Goal: Information Seeking & Learning: Learn about a topic

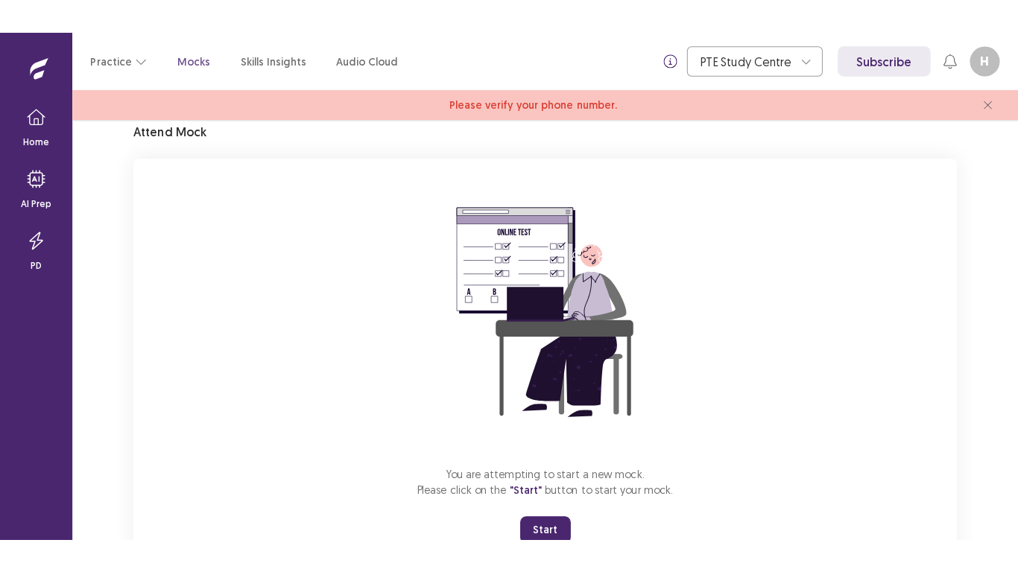
scroll to position [118, 0]
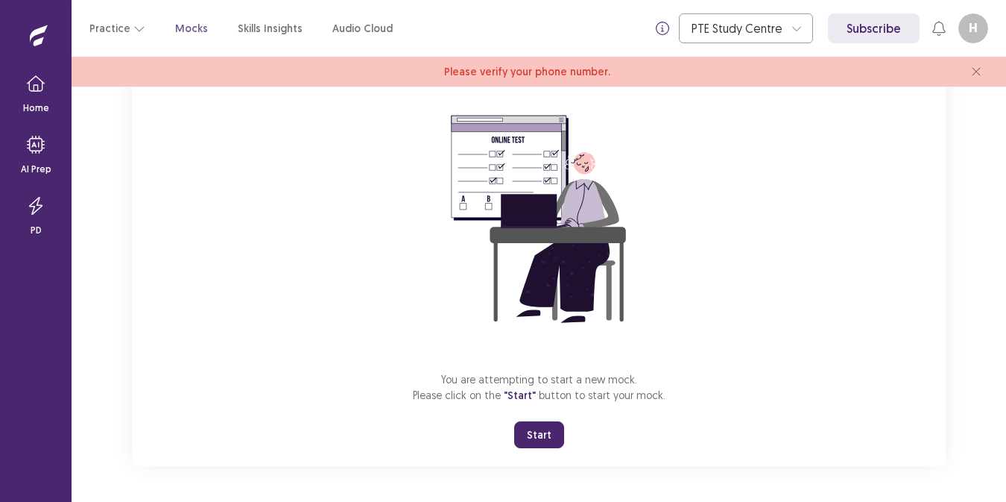
click at [533, 441] on button "Start" at bounding box center [539, 434] width 50 height 27
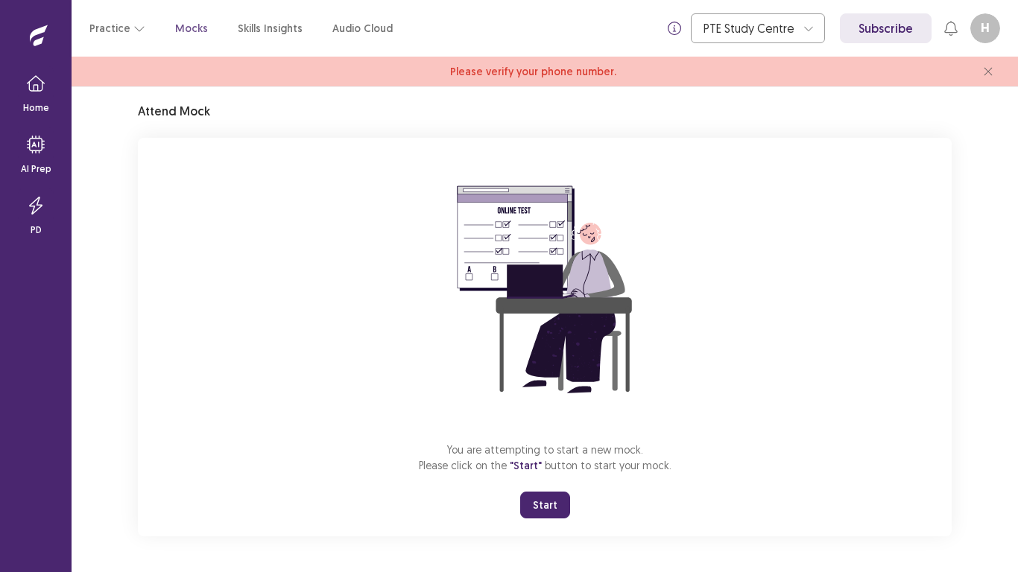
scroll to position [48, 0]
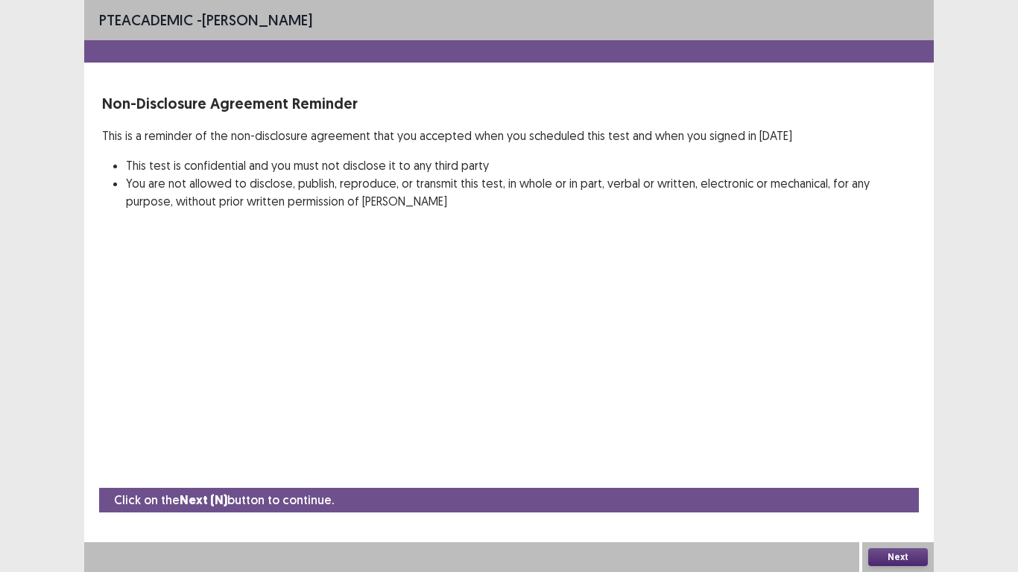
click at [411, 445] on div "PTE academic - [PERSON_NAME] Non-Disclosure Agreement Reminder This is a remind…" at bounding box center [509, 286] width 850 height 572
click at [908, 501] on button "Next" at bounding box center [898, 558] width 60 height 18
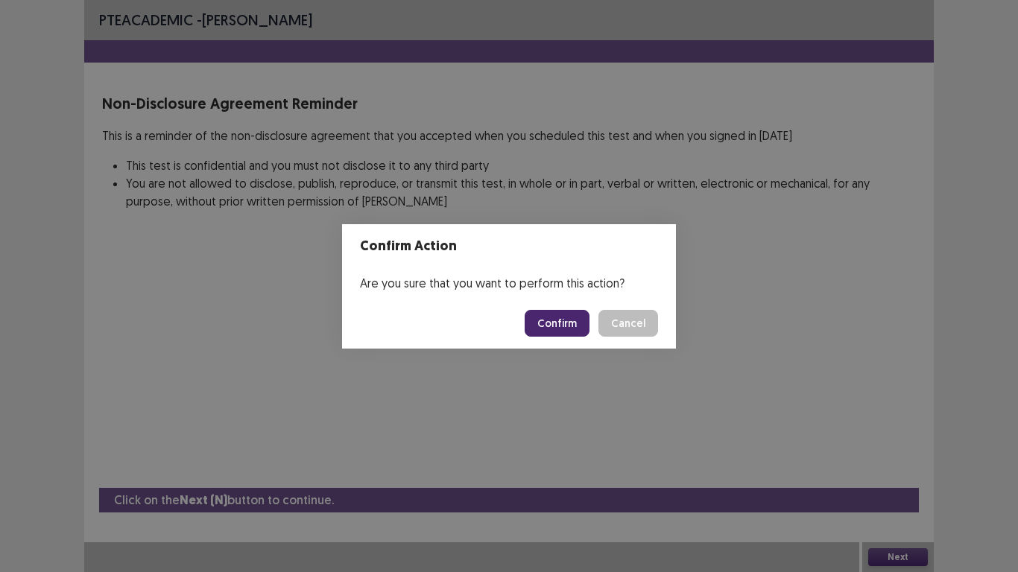
click at [559, 333] on button "Confirm" at bounding box center [557, 323] width 65 height 27
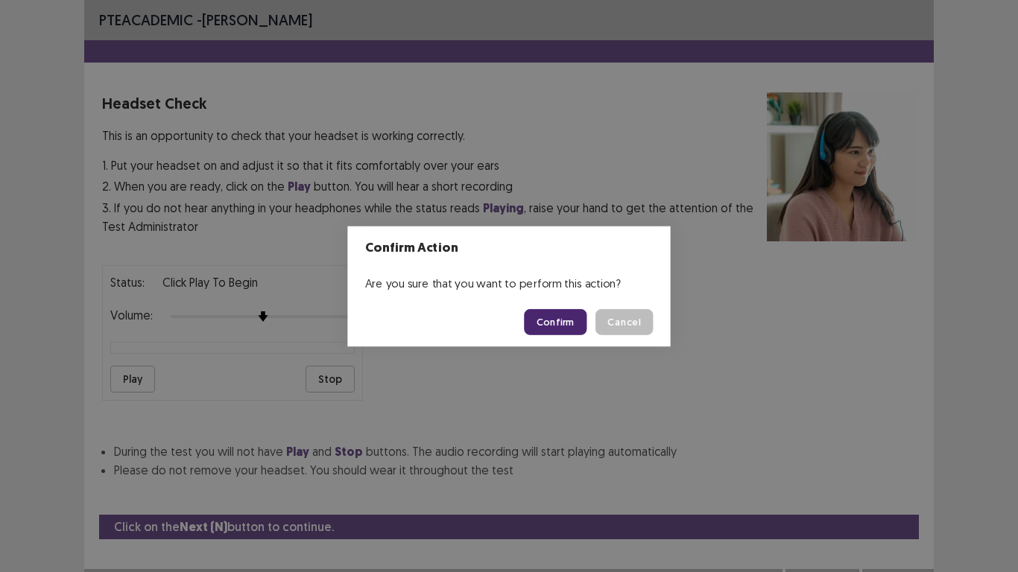
scroll to position [15, 0]
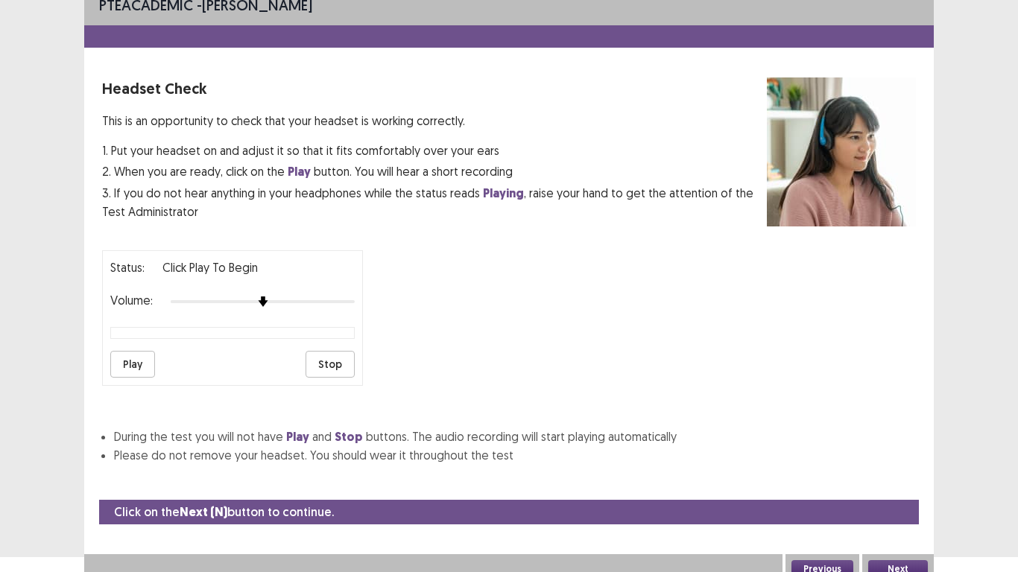
click at [136, 364] on button "Play" at bounding box center [132, 364] width 45 height 27
click at [143, 367] on button "Play" at bounding box center [132, 364] width 45 height 27
click at [326, 368] on button "Stop" at bounding box center [330, 364] width 49 height 27
click at [123, 368] on button "Play" at bounding box center [132, 364] width 45 height 27
click at [892, 501] on button "Next" at bounding box center [898, 569] width 60 height 18
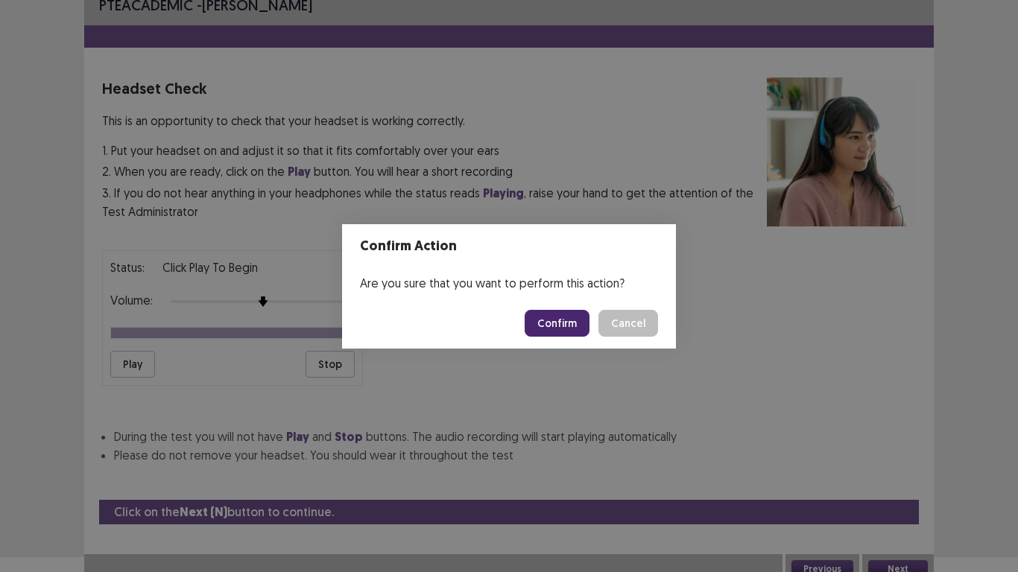
click at [564, 332] on button "Confirm" at bounding box center [557, 323] width 65 height 27
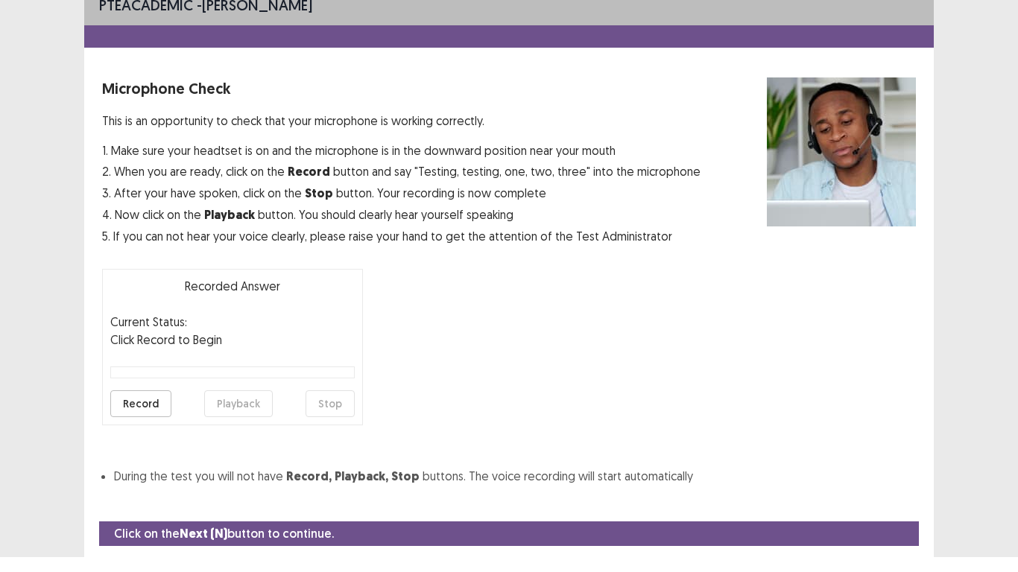
scroll to position [48, 0]
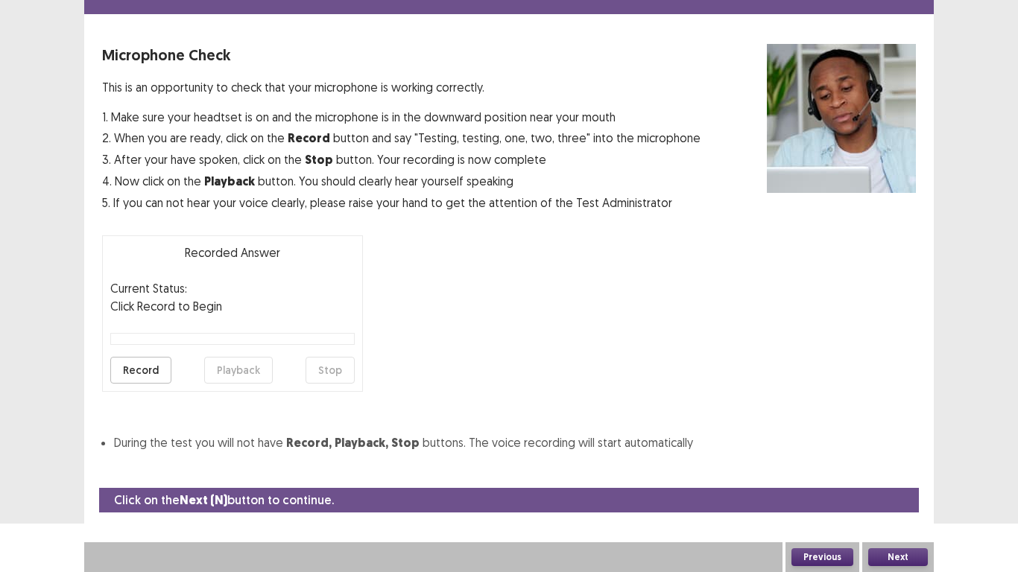
click at [159, 376] on button "Record" at bounding box center [140, 370] width 61 height 27
click at [218, 375] on button "Playback" at bounding box center [238, 370] width 69 height 27
click at [900, 501] on button "Next" at bounding box center [898, 558] width 60 height 18
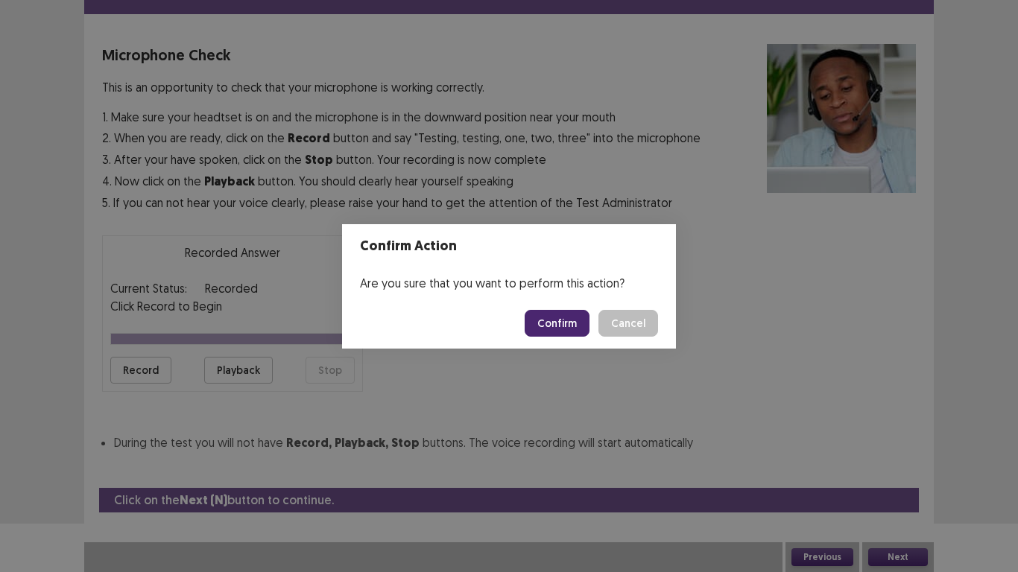
click at [566, 320] on button "Confirm" at bounding box center [557, 323] width 65 height 27
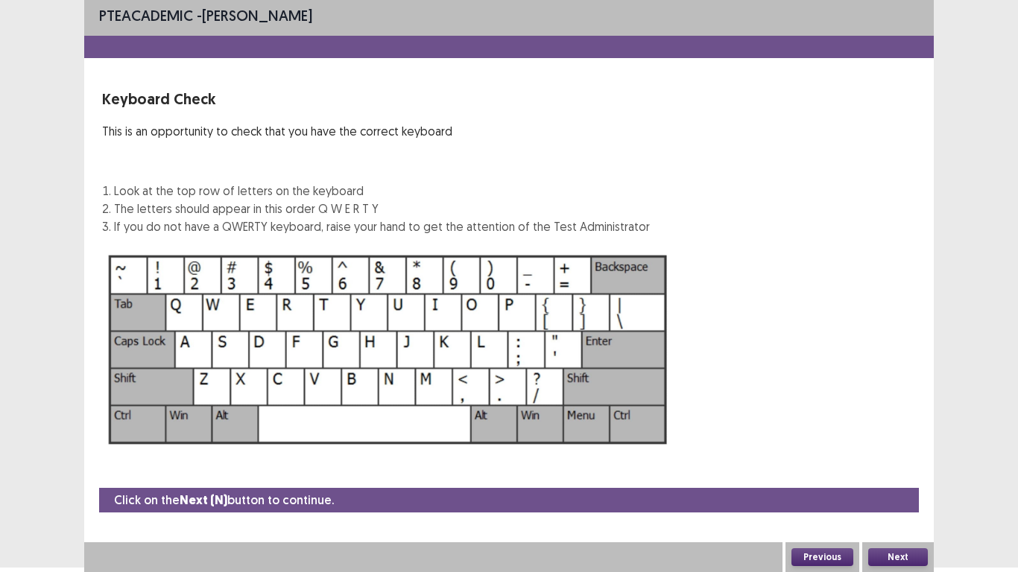
scroll to position [4, 0]
click at [887, 501] on button "Next" at bounding box center [898, 558] width 60 height 18
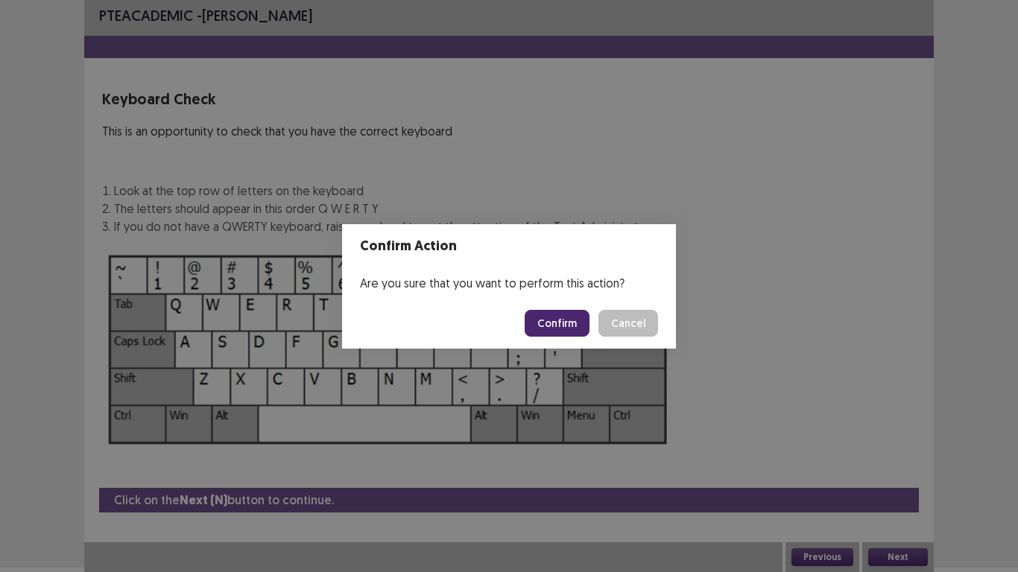
click at [578, 318] on button "Confirm" at bounding box center [557, 323] width 65 height 27
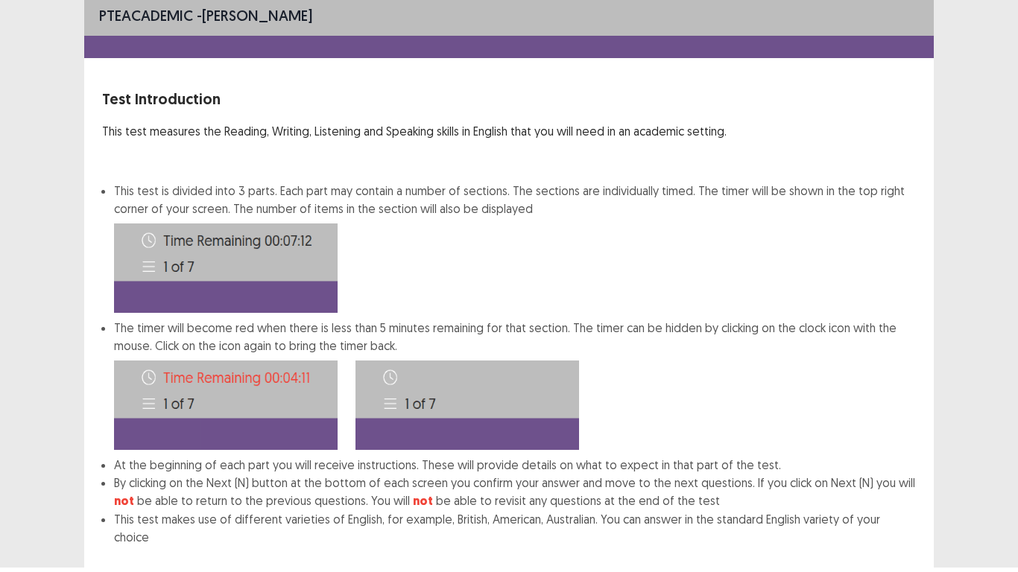
scroll to position [80, 0]
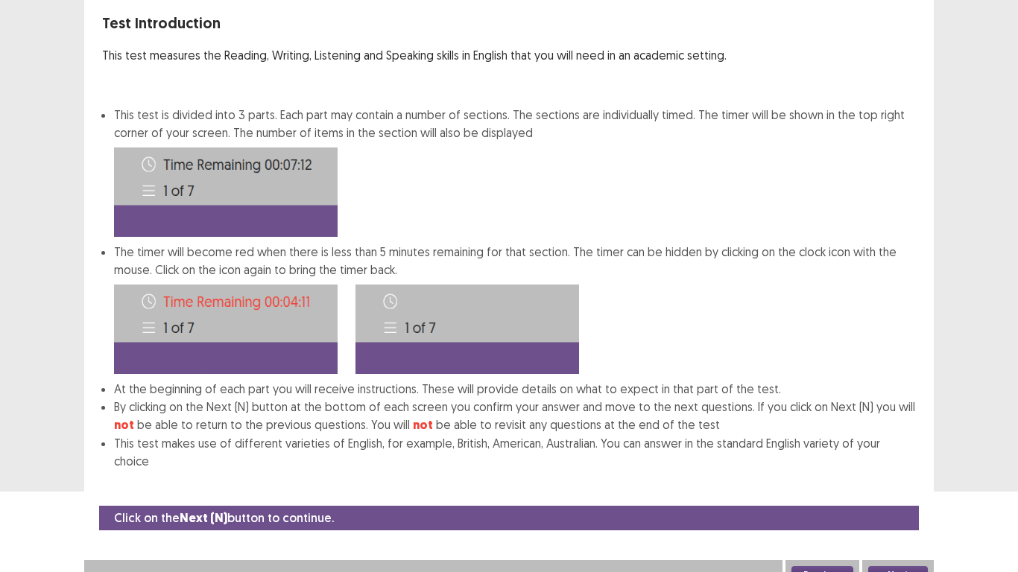
click at [896, 501] on button "Next" at bounding box center [898, 575] width 60 height 18
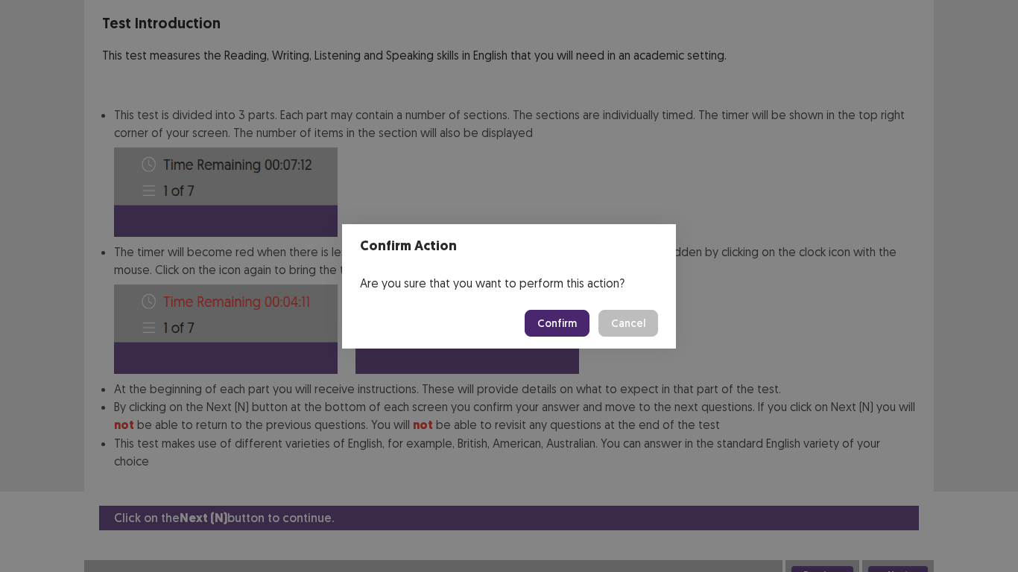
click at [566, 324] on button "Confirm" at bounding box center [557, 323] width 65 height 27
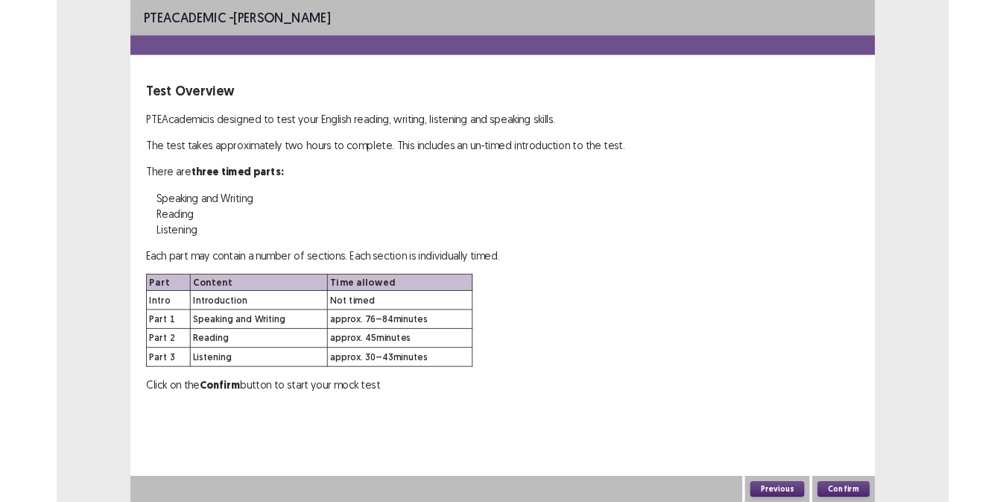
scroll to position [0, 0]
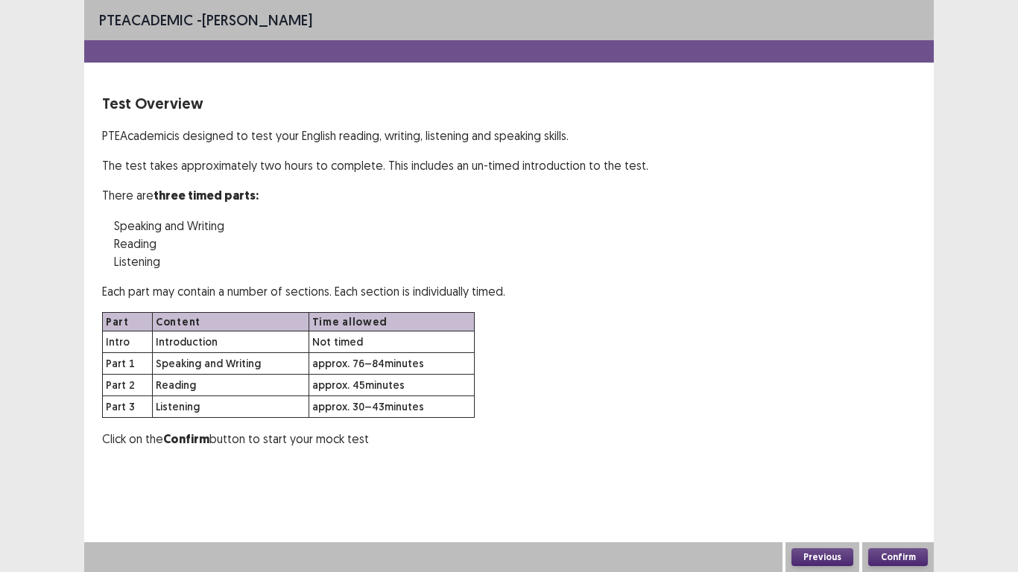
click at [901, 501] on button "Confirm" at bounding box center [898, 558] width 60 height 18
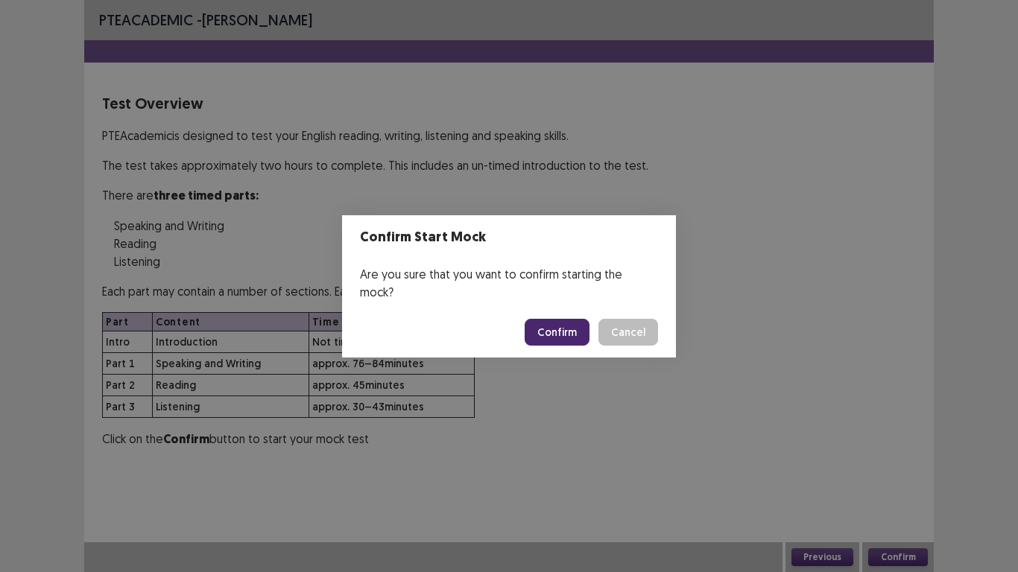
click at [557, 325] on button "Confirm" at bounding box center [557, 332] width 65 height 27
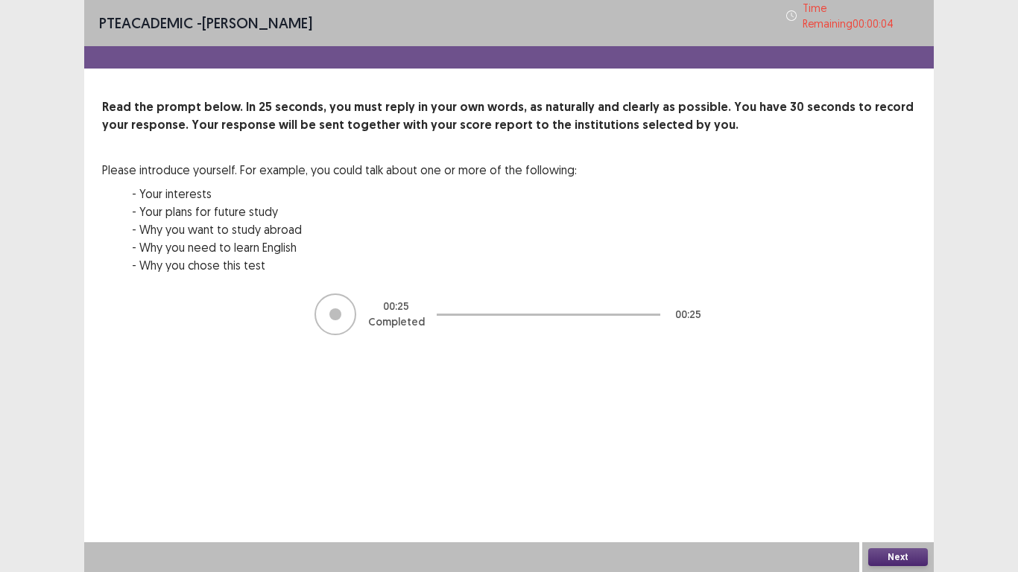
click at [876, 501] on button "Next" at bounding box center [898, 558] width 60 height 18
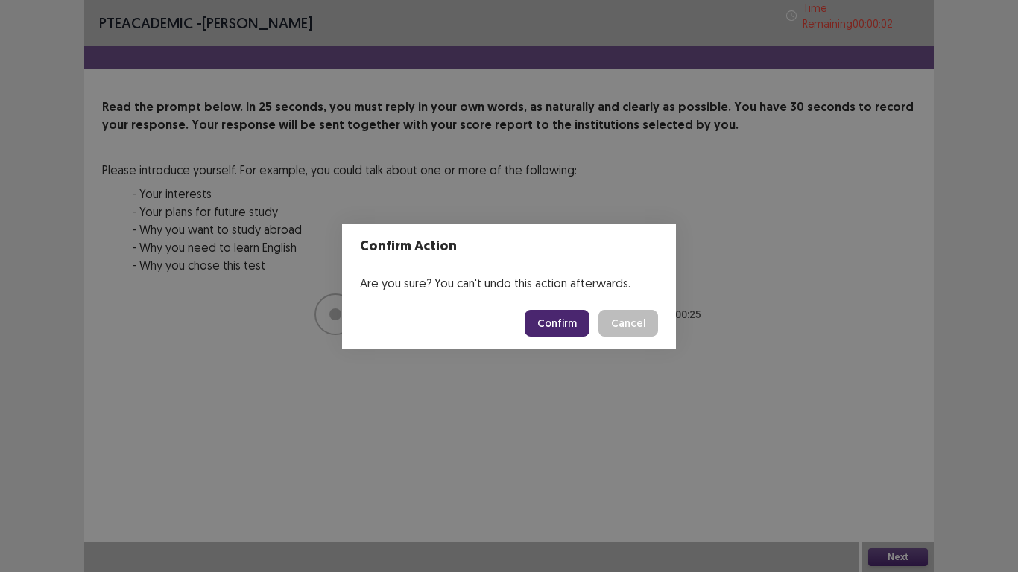
click at [579, 315] on button "Confirm" at bounding box center [557, 323] width 65 height 27
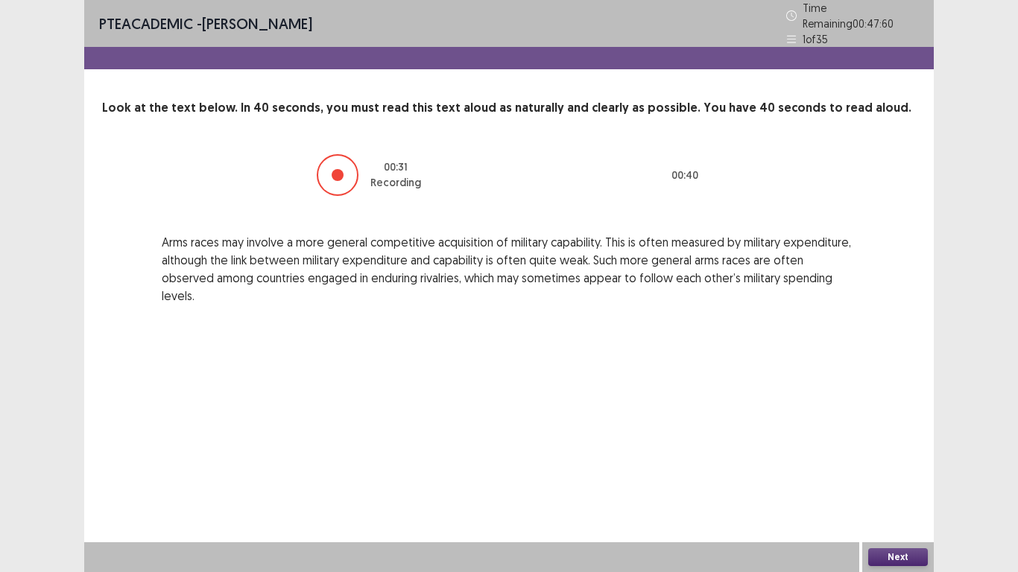
click at [913, 501] on button "Next" at bounding box center [898, 558] width 60 height 18
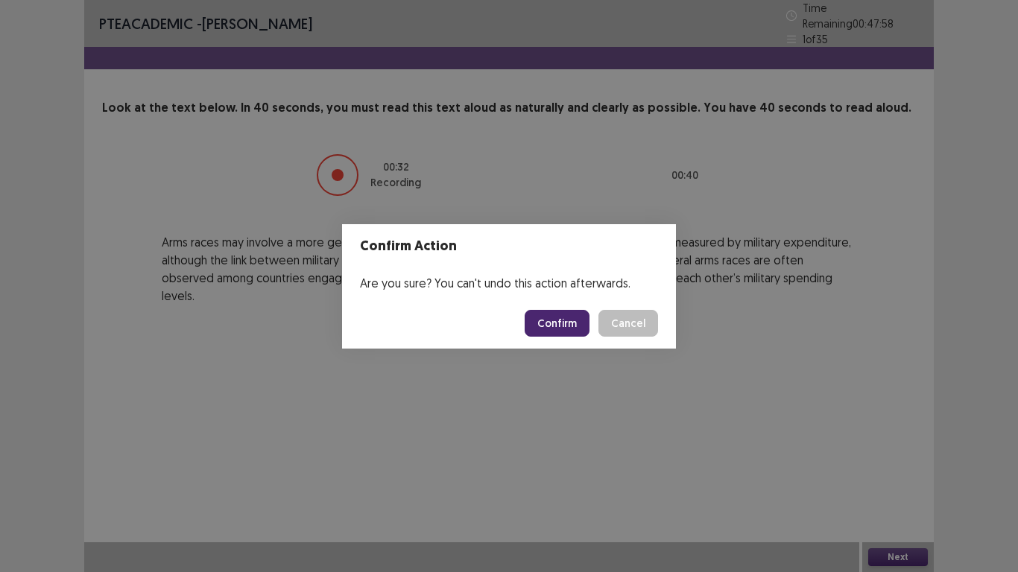
click at [557, 332] on button "Confirm" at bounding box center [557, 323] width 65 height 27
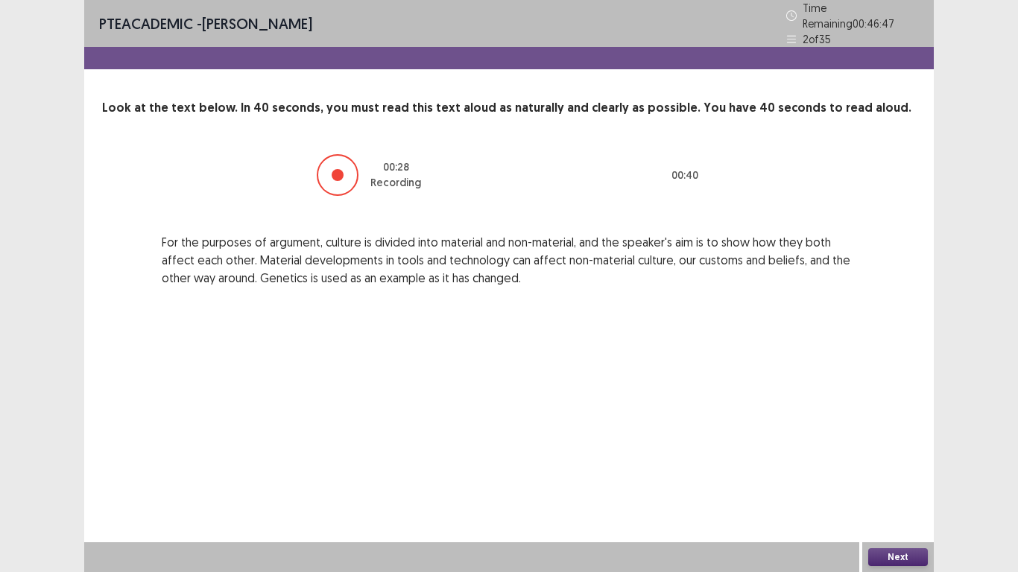
click at [911, 501] on button "Next" at bounding box center [898, 558] width 60 height 18
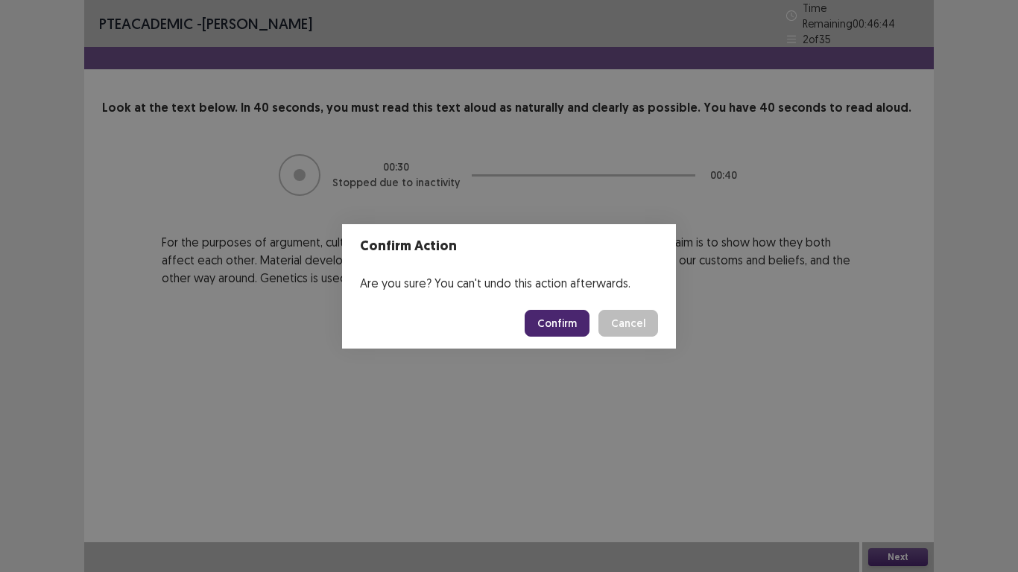
click at [557, 326] on button "Confirm" at bounding box center [557, 323] width 65 height 27
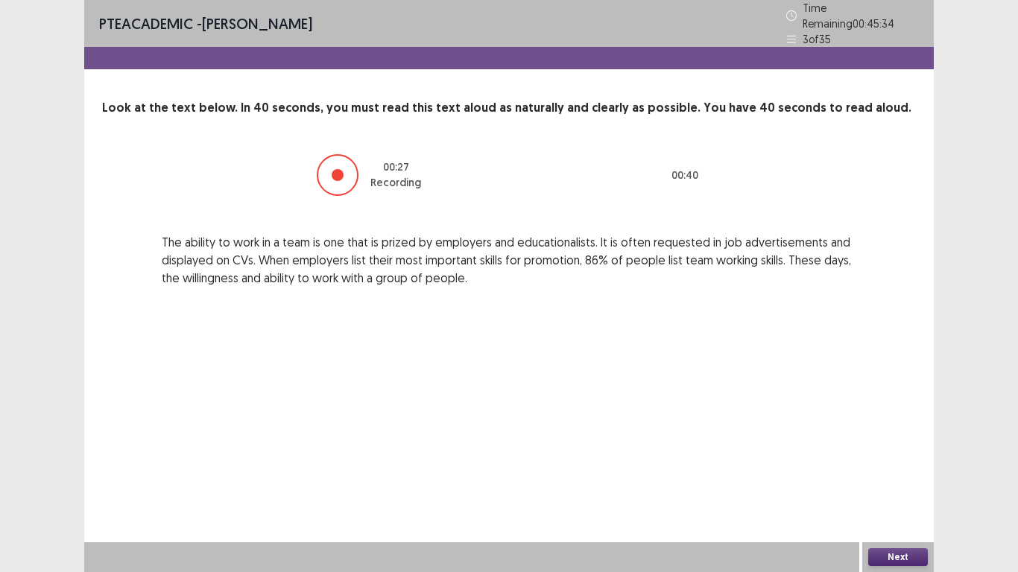
click at [879, 501] on button "Next" at bounding box center [898, 558] width 60 height 18
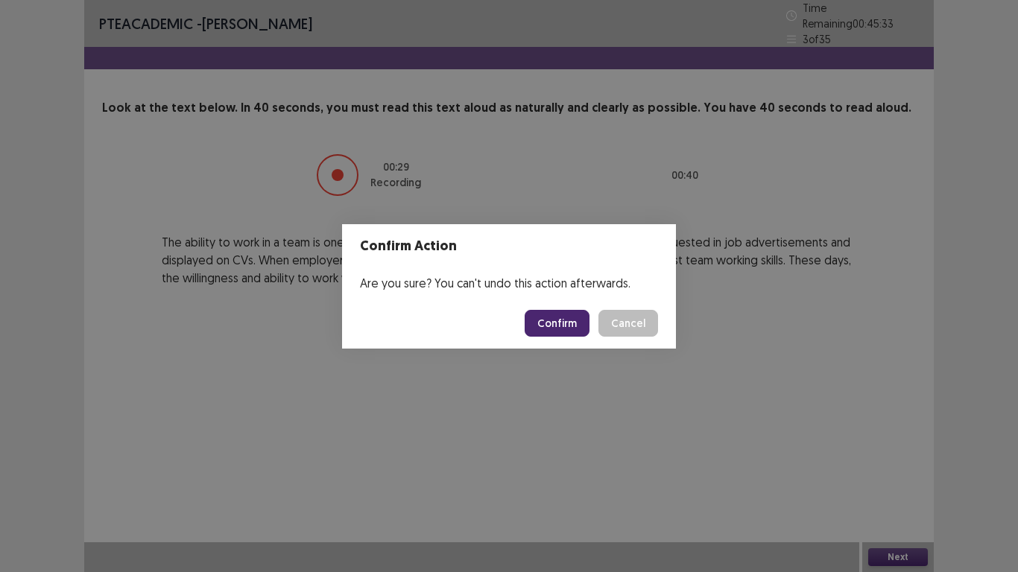
click at [565, 326] on button "Confirm" at bounding box center [557, 323] width 65 height 27
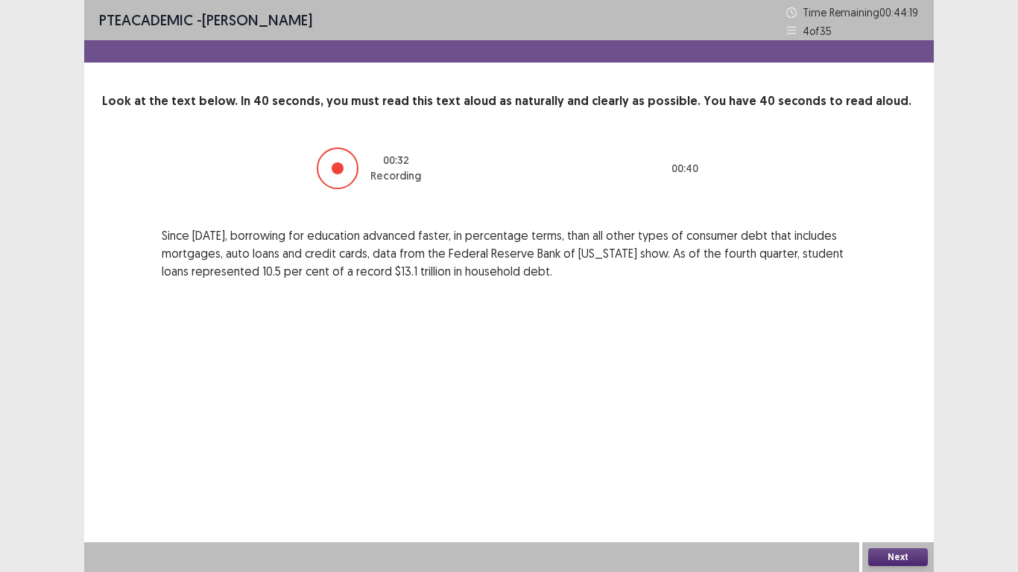
click at [894, 501] on button "Next" at bounding box center [898, 558] width 60 height 18
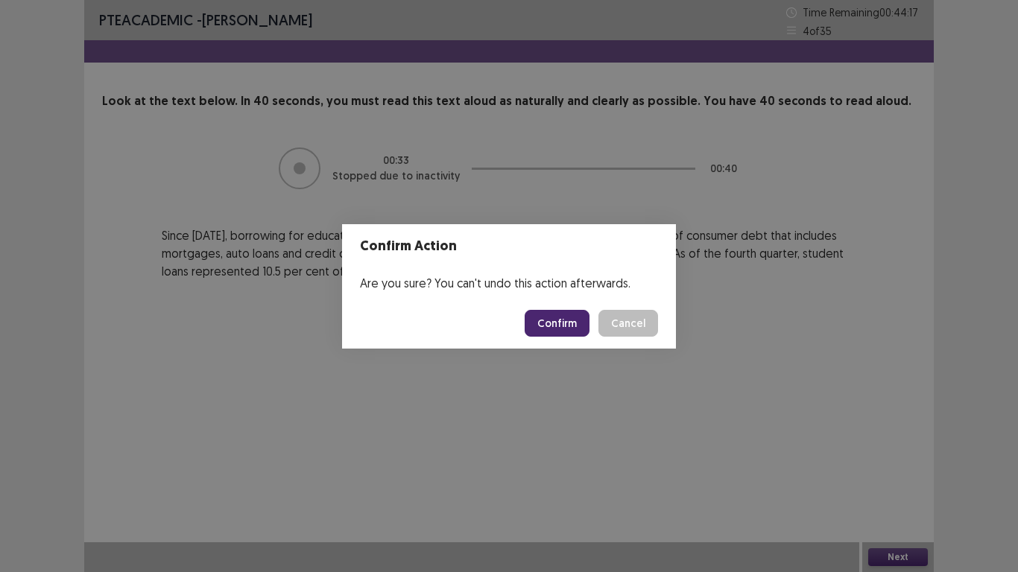
click at [561, 323] on button "Confirm" at bounding box center [557, 323] width 65 height 27
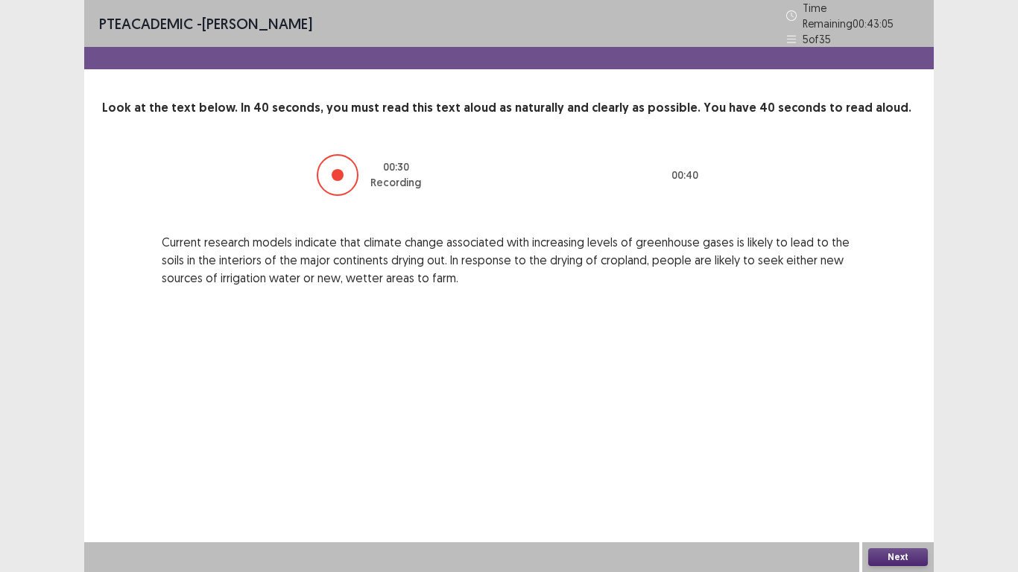
click at [885, 501] on button "Next" at bounding box center [898, 558] width 60 height 18
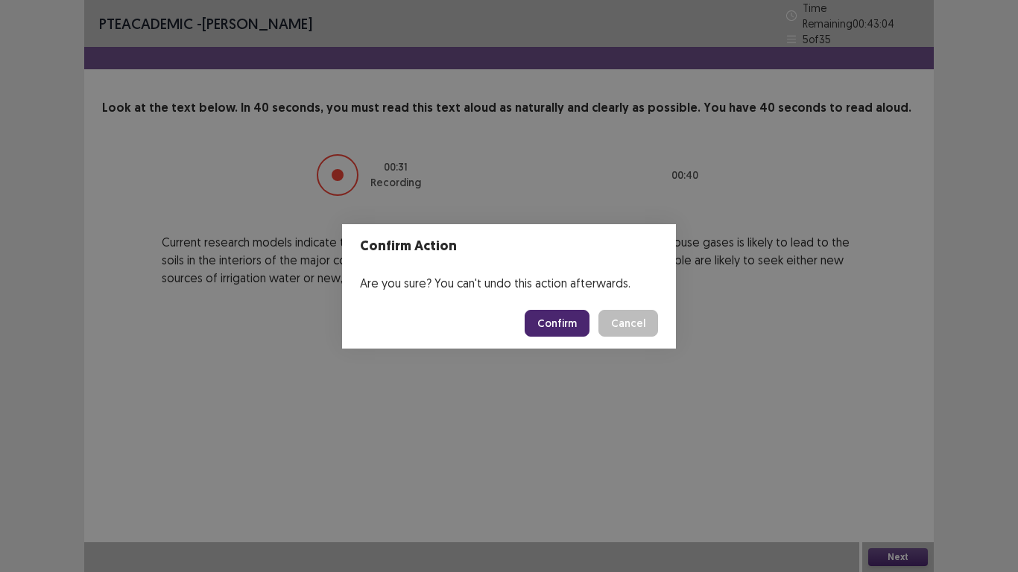
click at [575, 320] on button "Confirm" at bounding box center [557, 323] width 65 height 27
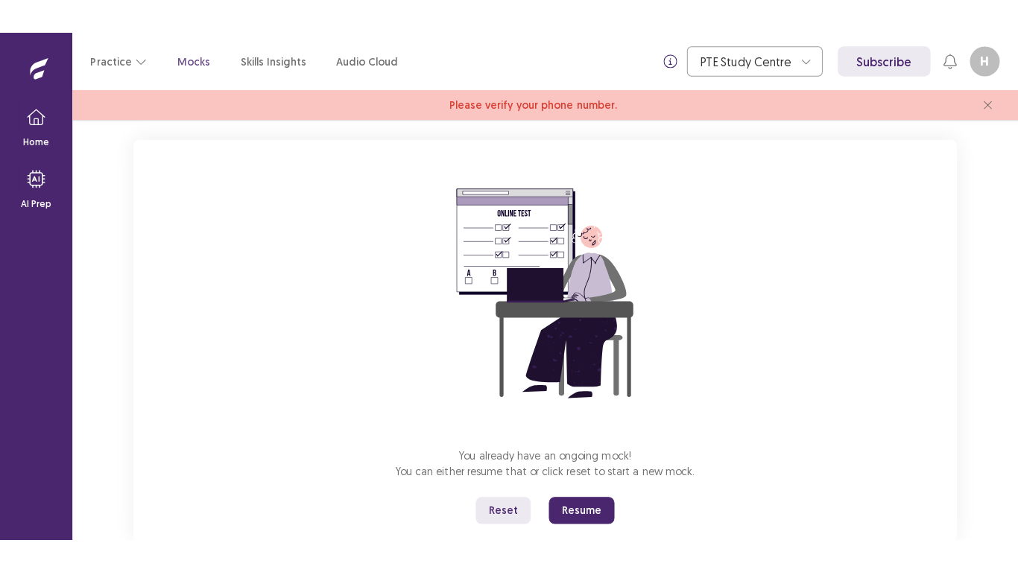
scroll to position [118, 0]
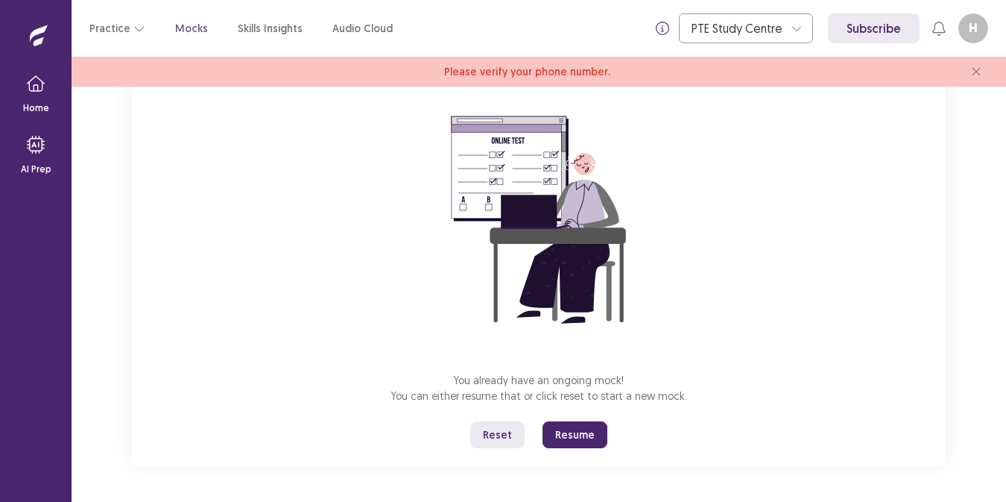
click at [572, 425] on button "Resume" at bounding box center [575, 434] width 65 height 27
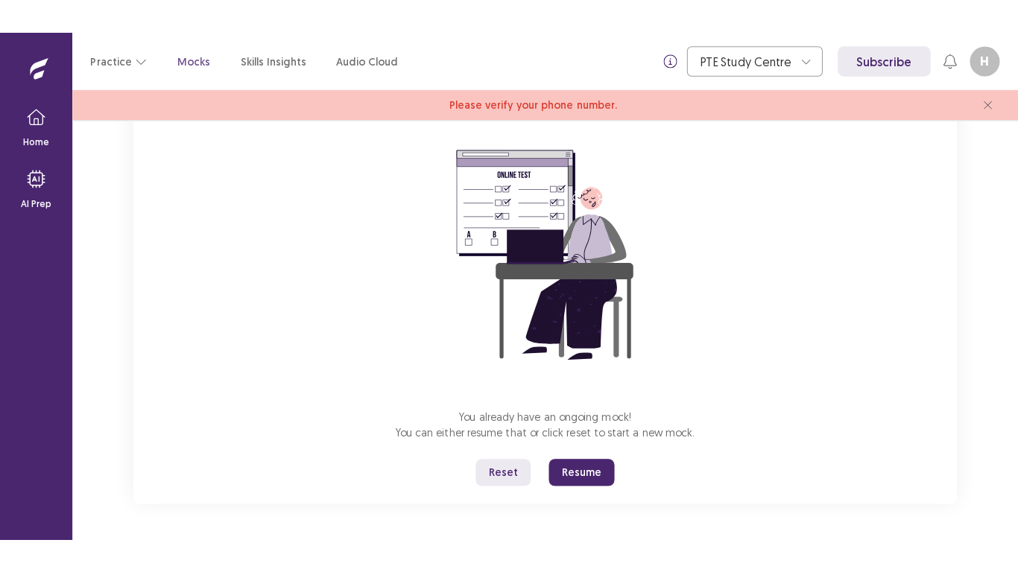
scroll to position [47, 0]
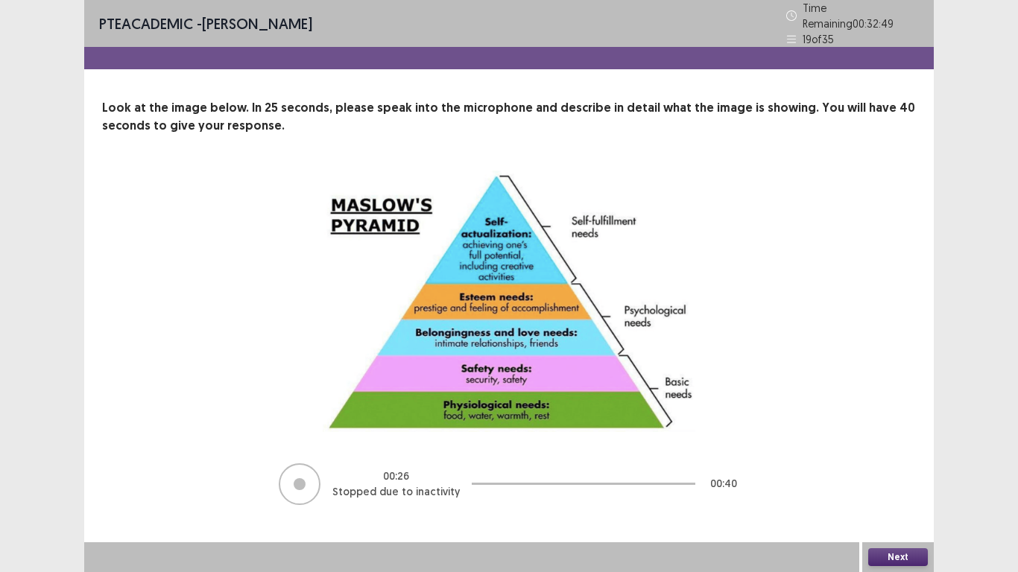
click at [903, 501] on button "Next" at bounding box center [898, 558] width 60 height 18
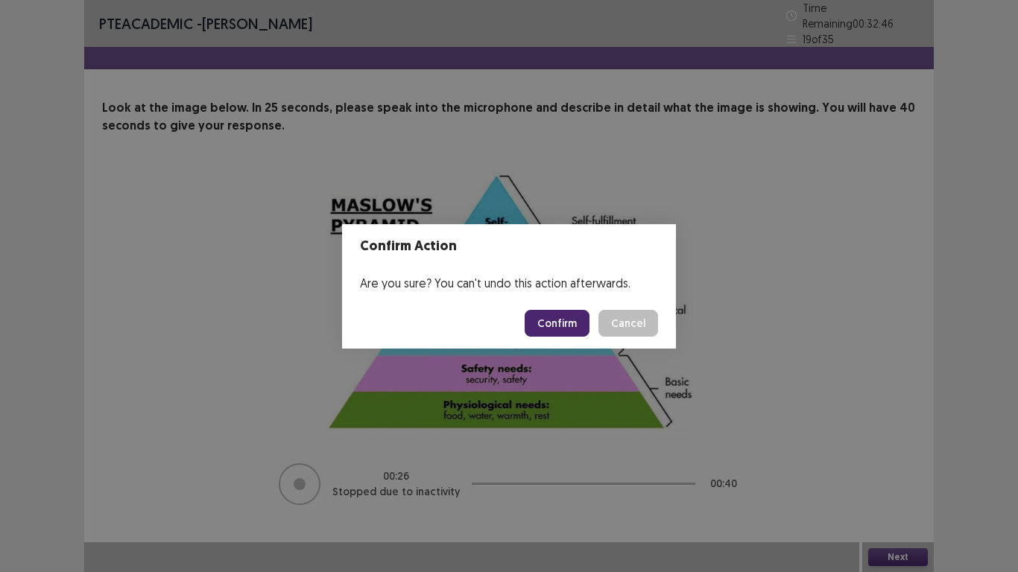
click at [572, 327] on button "Confirm" at bounding box center [557, 323] width 65 height 27
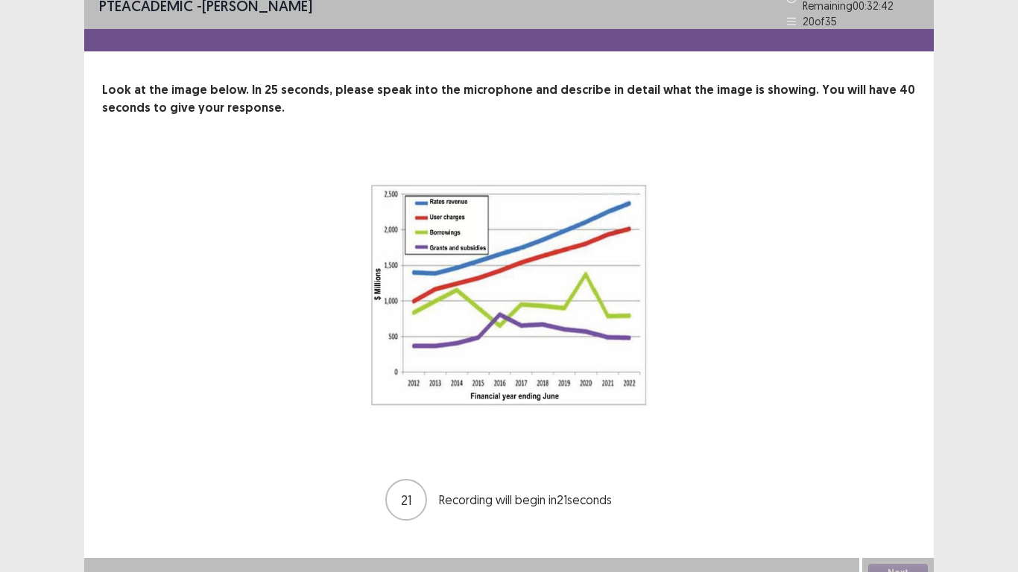
scroll to position [27, 0]
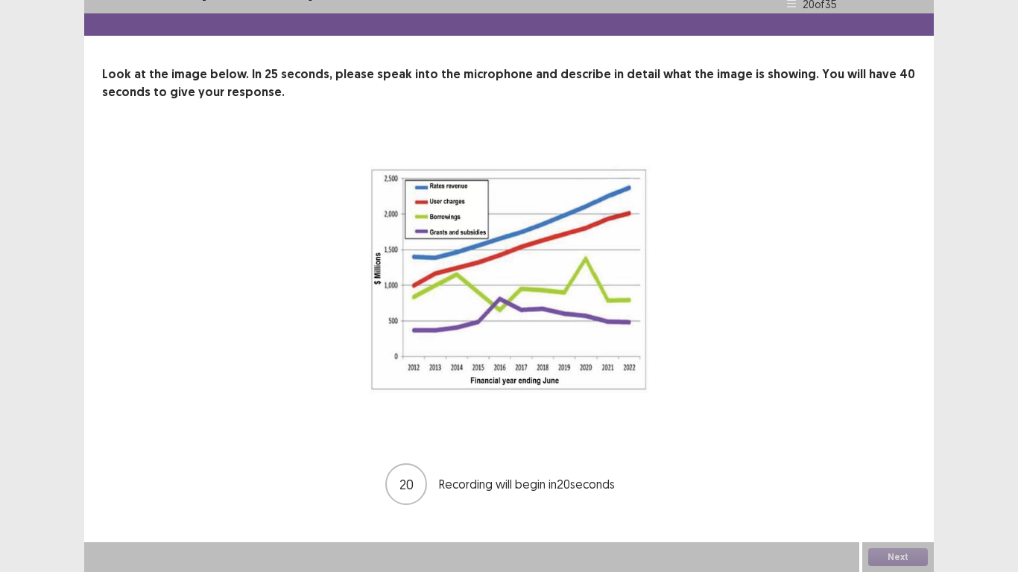
click at [569, 268] on img at bounding box center [509, 284] width 373 height 295
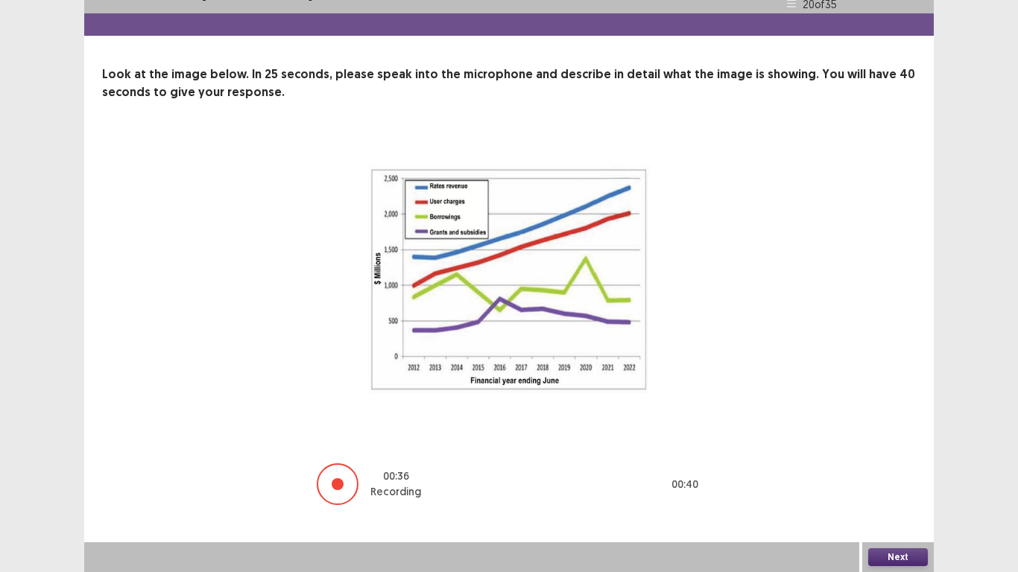
click at [907, 501] on button "Next" at bounding box center [898, 558] width 60 height 18
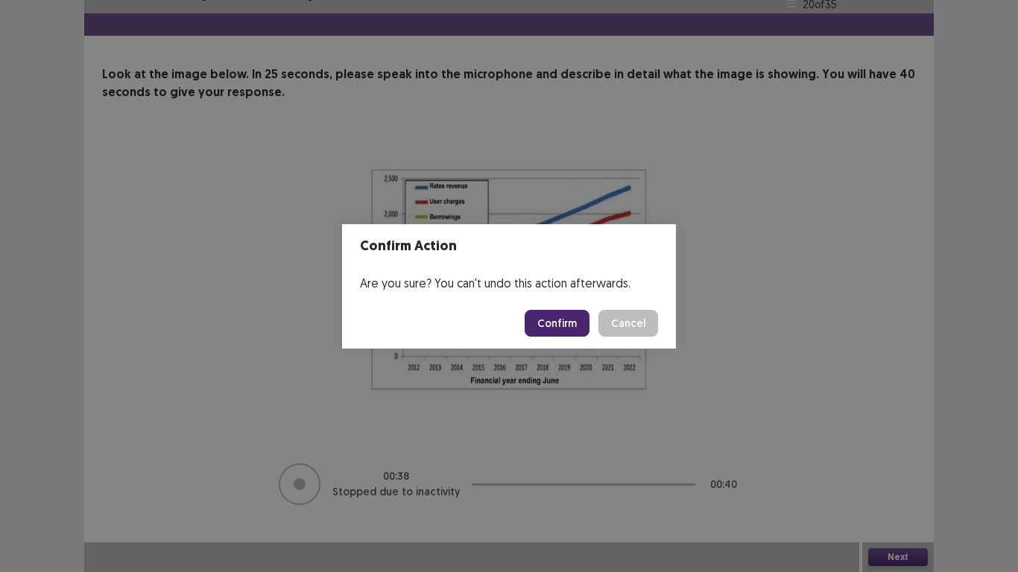
click at [544, 323] on button "Confirm" at bounding box center [557, 323] width 65 height 27
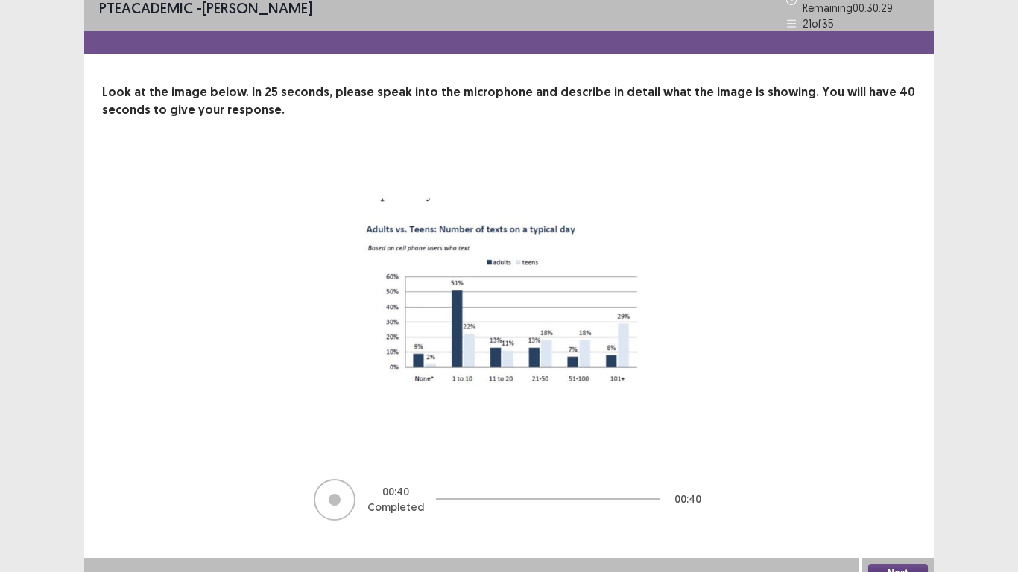
scroll to position [25, 0]
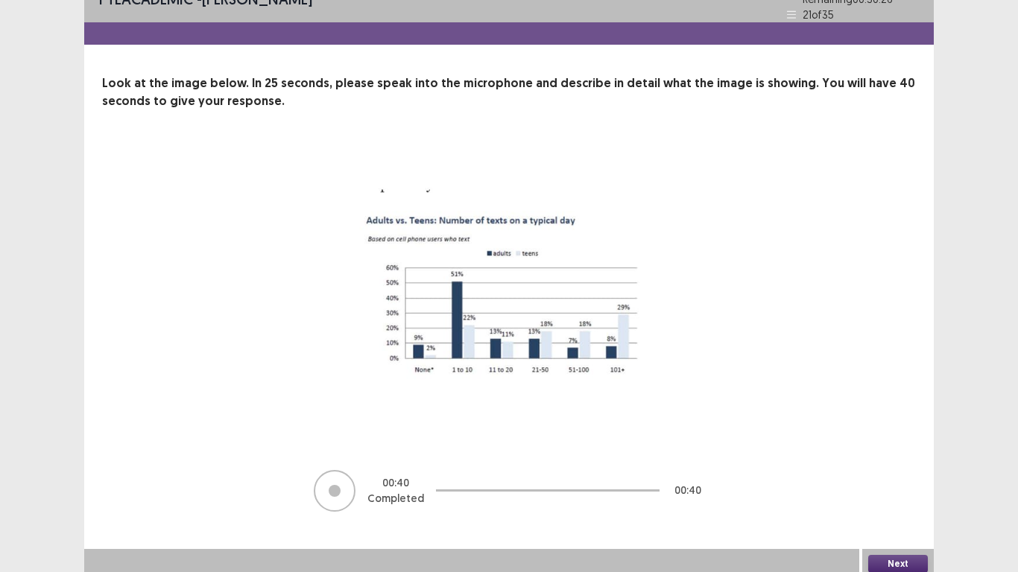
click at [910, 501] on button "Next" at bounding box center [898, 564] width 60 height 18
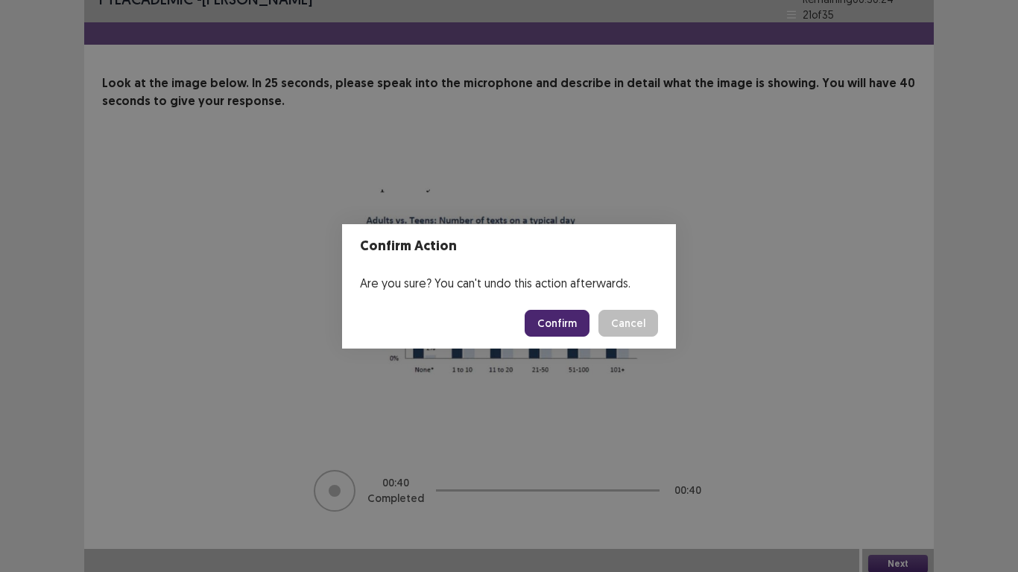
click at [549, 328] on button "Confirm" at bounding box center [557, 323] width 65 height 27
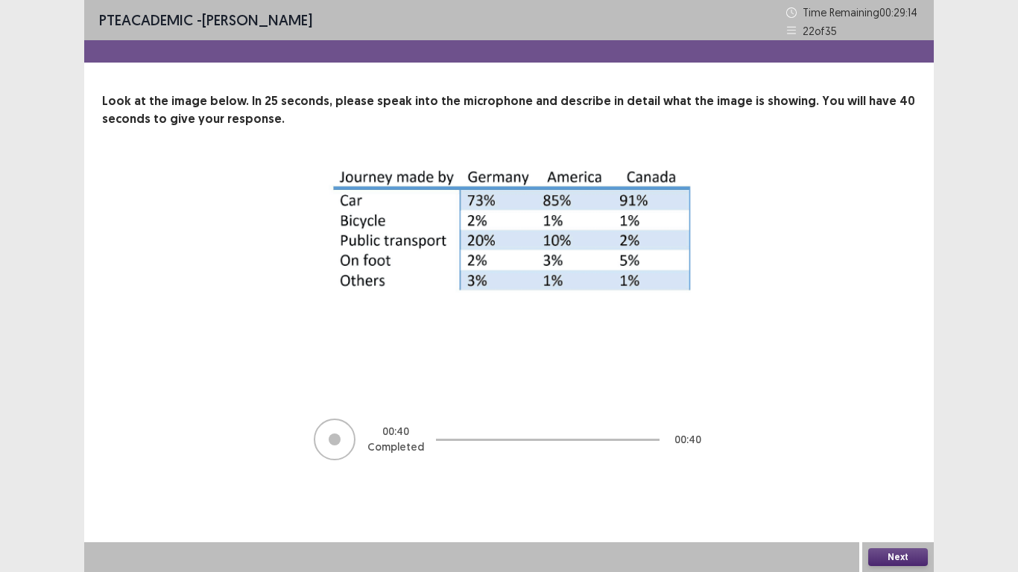
click at [885, 501] on button "Next" at bounding box center [898, 558] width 60 height 18
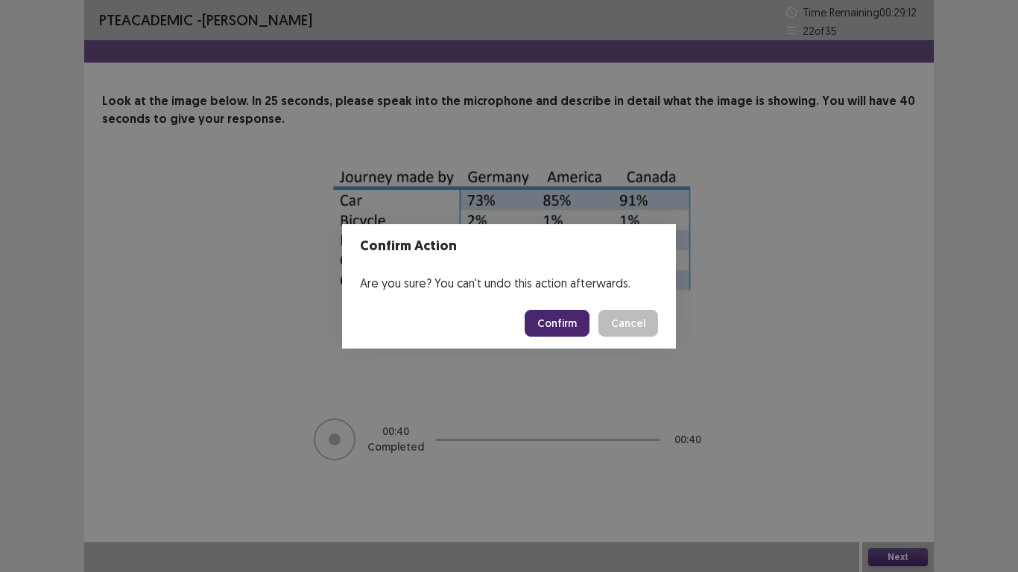
click at [575, 338] on footer "Confirm Cancel" at bounding box center [509, 323] width 334 height 51
click at [571, 332] on button "Confirm" at bounding box center [557, 323] width 65 height 27
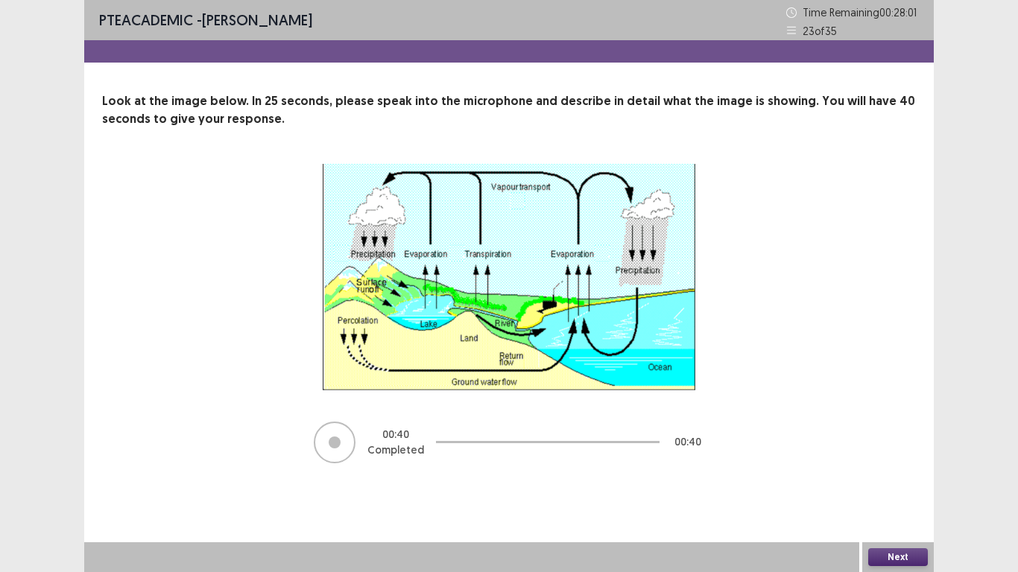
click at [896, 501] on button "Next" at bounding box center [898, 558] width 60 height 18
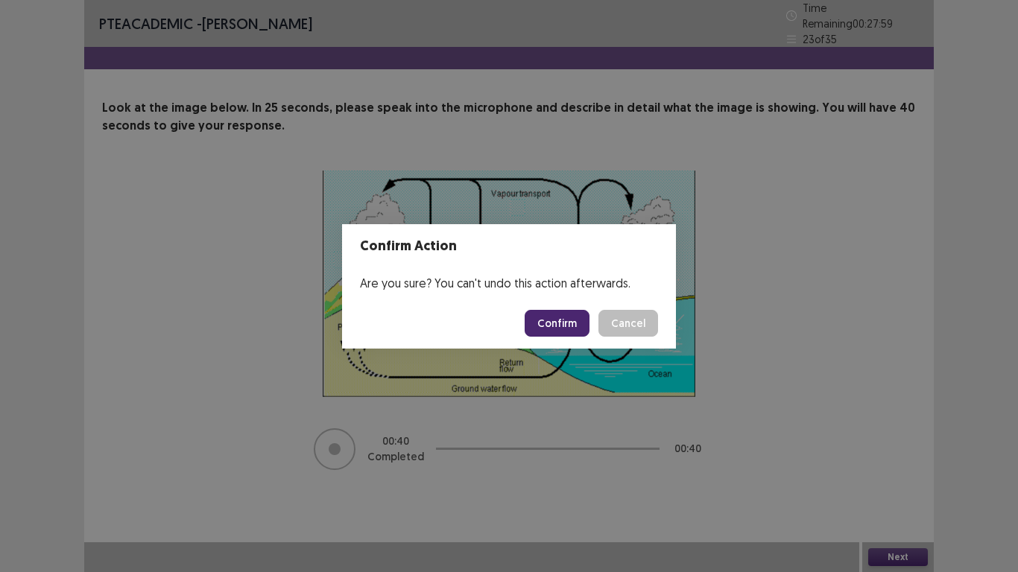
click at [566, 331] on button "Confirm" at bounding box center [557, 323] width 65 height 27
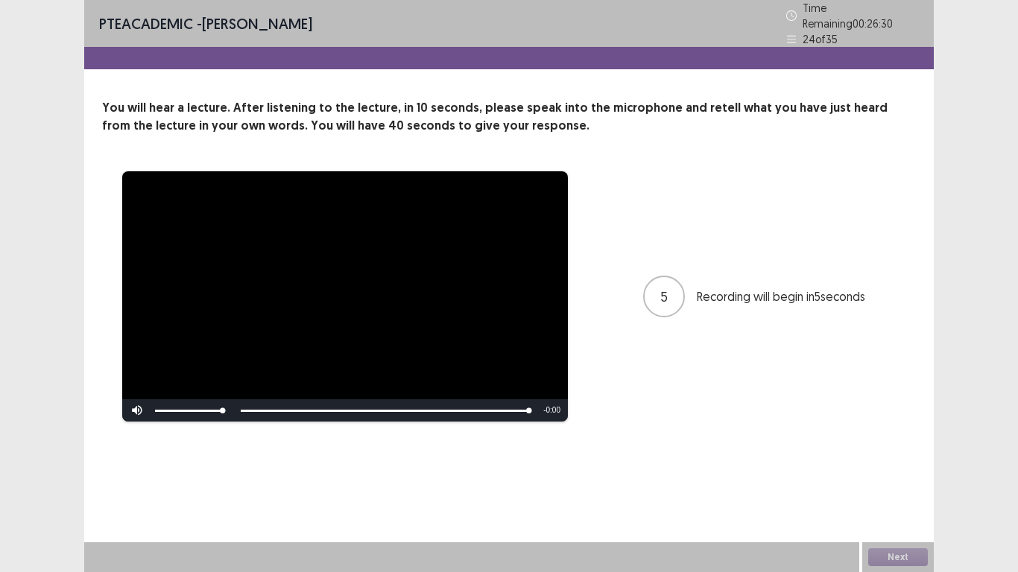
click at [298, 404] on div "Skip Backward Skip Forward Mute Current Time 1:18 / Duration 1:18 Loaded : 100.…" at bounding box center [345, 410] width 446 height 22
click at [262, 400] on div "Skip Backward Skip Forward Mute Current Time 1:18 / Duration 1:18 Loaded : 100.…" at bounding box center [345, 410] width 446 height 22
click at [212, 478] on div "**********" at bounding box center [509, 286] width 850 height 572
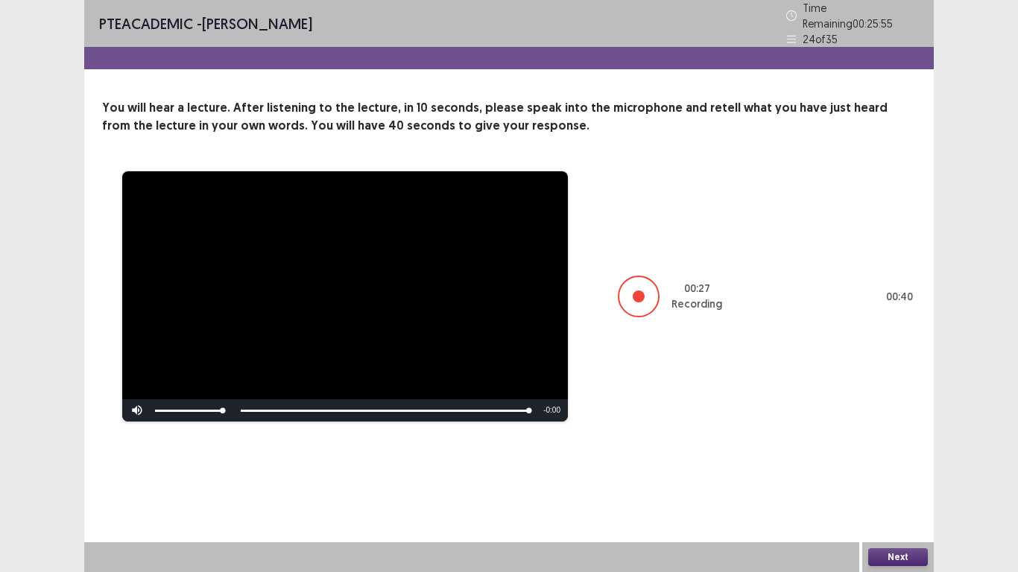
click at [921, 501] on button "Next" at bounding box center [898, 558] width 60 height 18
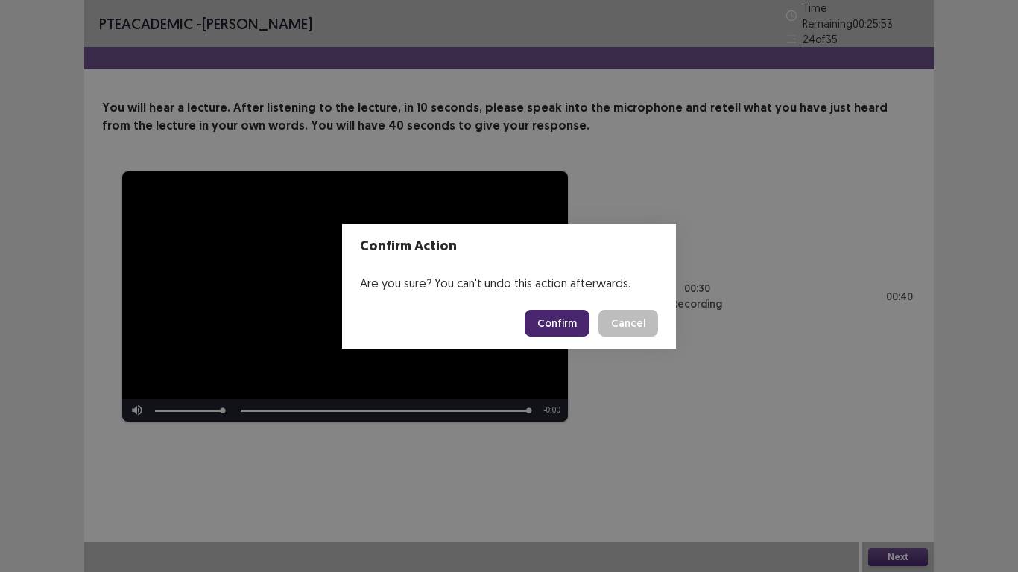
click at [572, 336] on button "Confirm" at bounding box center [557, 323] width 65 height 27
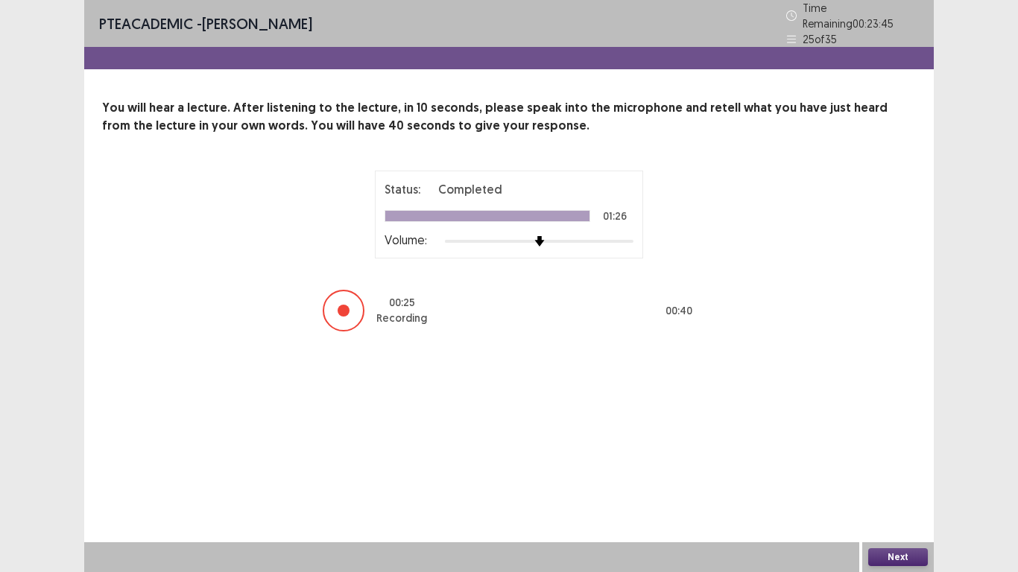
click at [902, 501] on button "Next" at bounding box center [898, 558] width 60 height 18
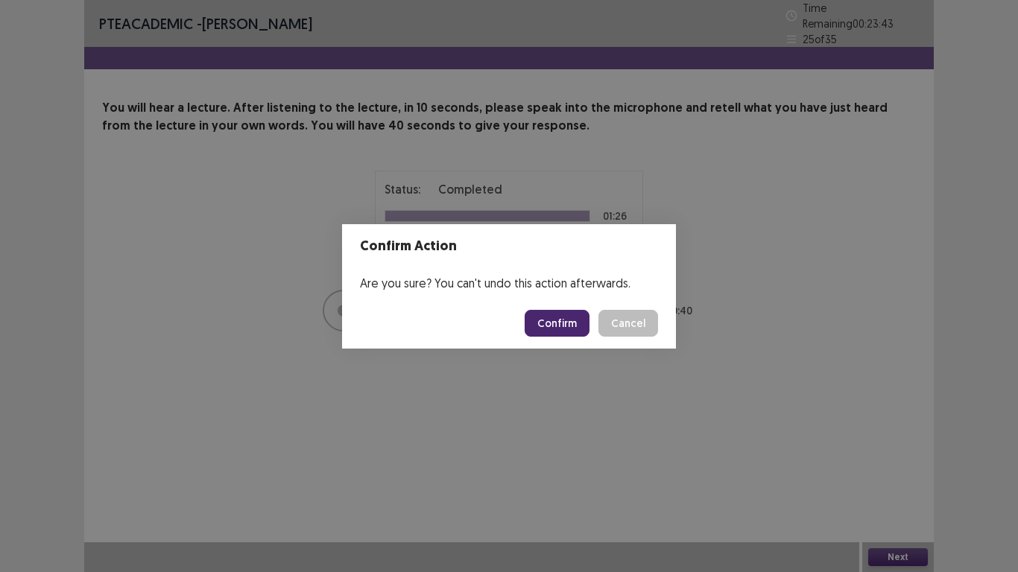
click at [563, 323] on button "Confirm" at bounding box center [557, 323] width 65 height 27
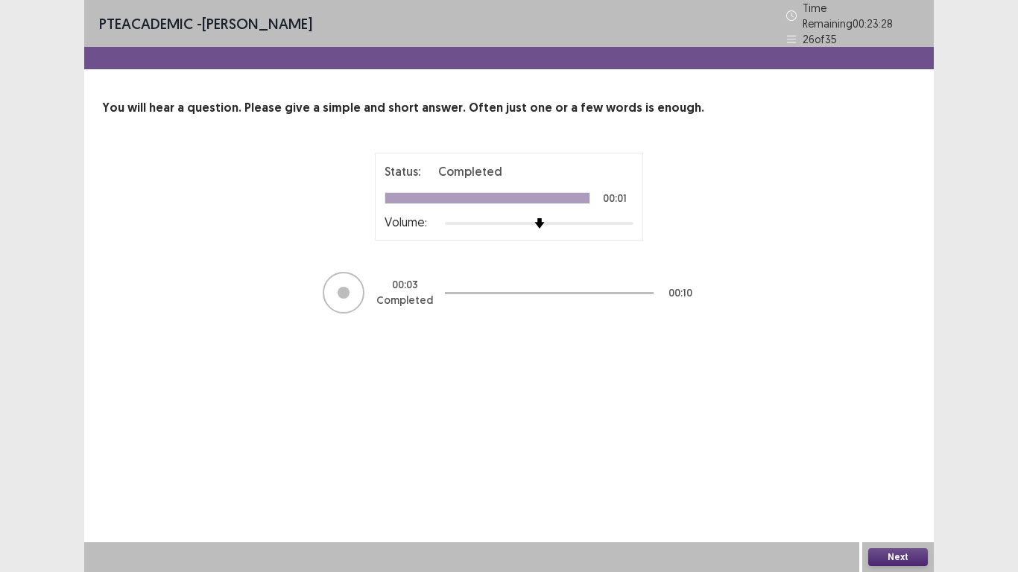
click at [896, 501] on button "Next" at bounding box center [898, 558] width 60 height 18
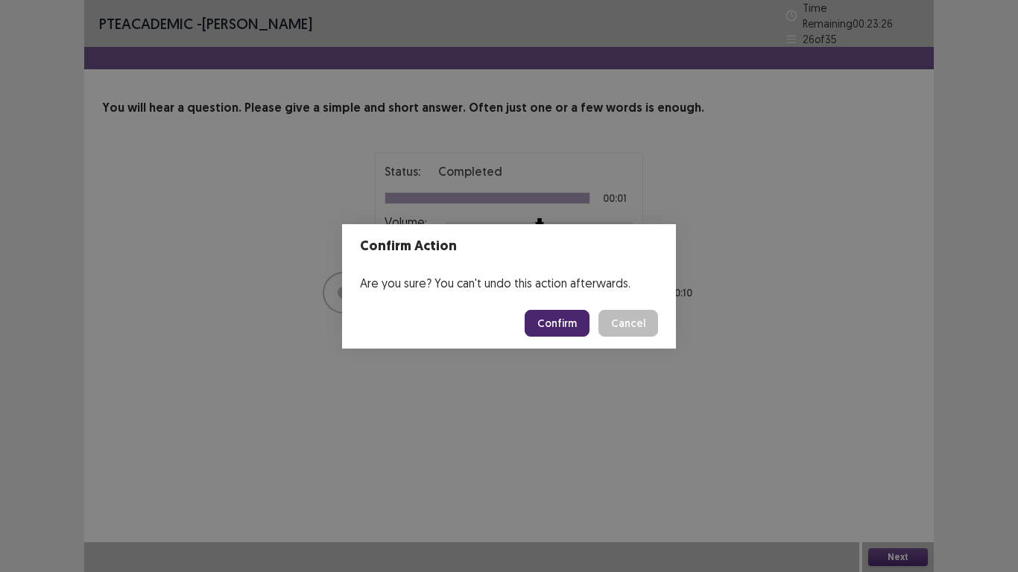
click at [552, 316] on button "Confirm" at bounding box center [557, 323] width 65 height 27
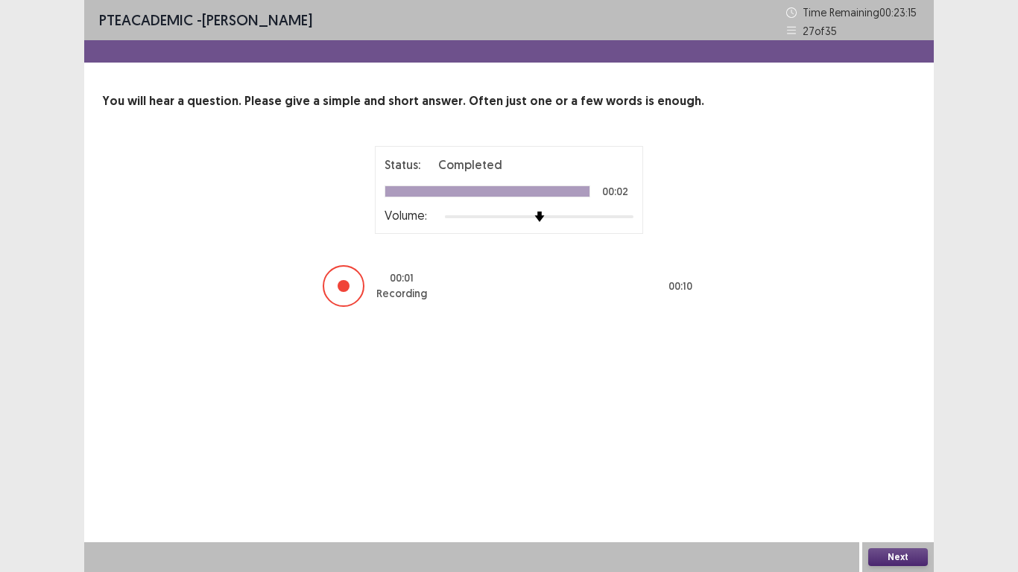
click at [893, 501] on button "Next" at bounding box center [898, 558] width 60 height 18
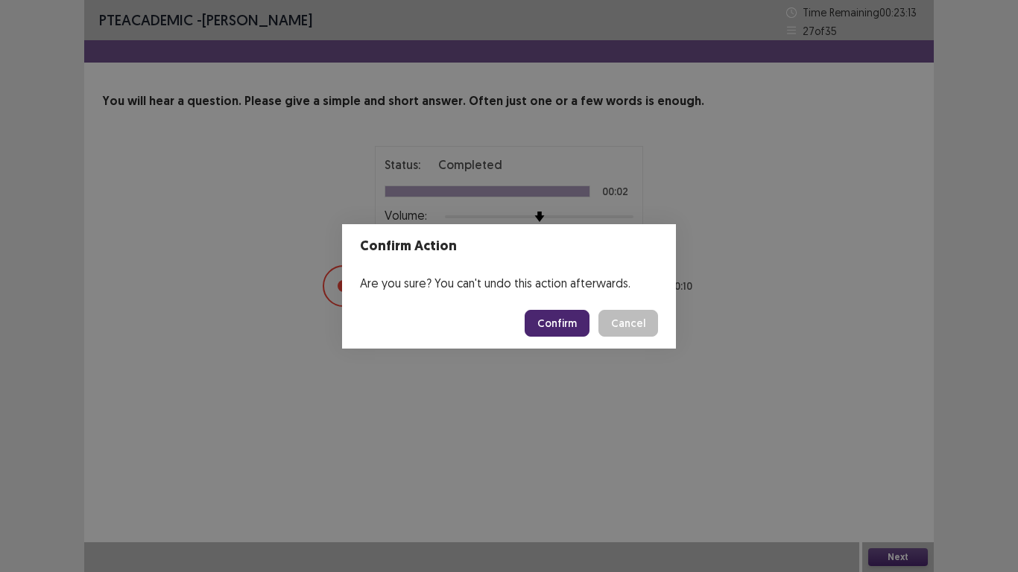
click at [581, 326] on button "Confirm" at bounding box center [557, 323] width 65 height 27
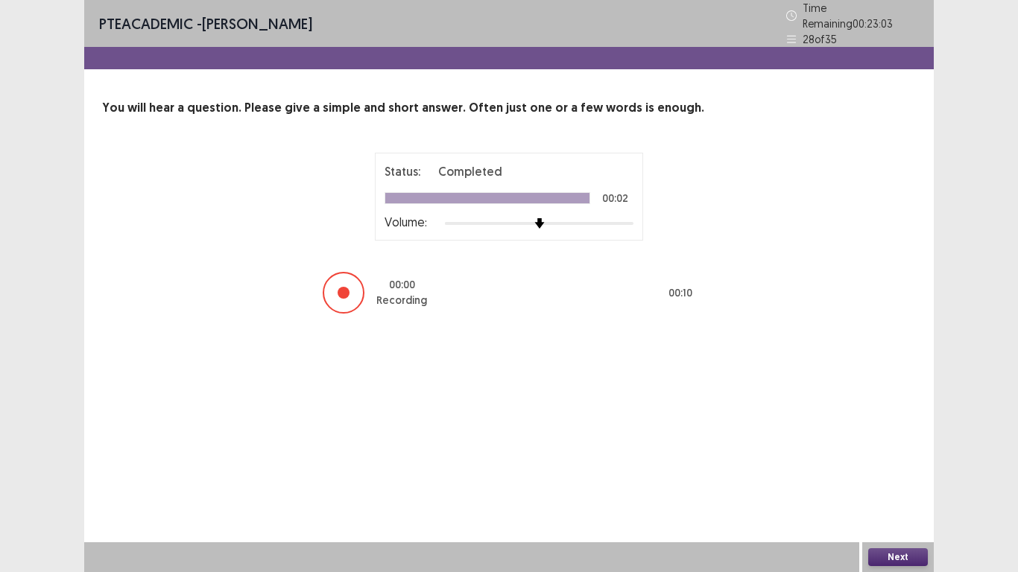
click at [900, 501] on button "Next" at bounding box center [898, 558] width 60 height 18
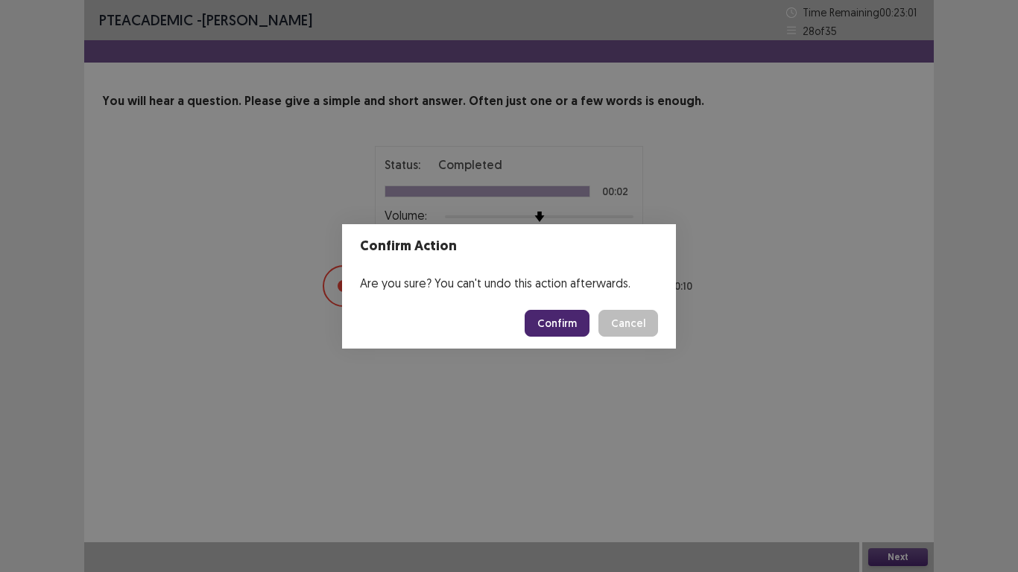
click at [544, 319] on button "Confirm" at bounding box center [557, 323] width 65 height 27
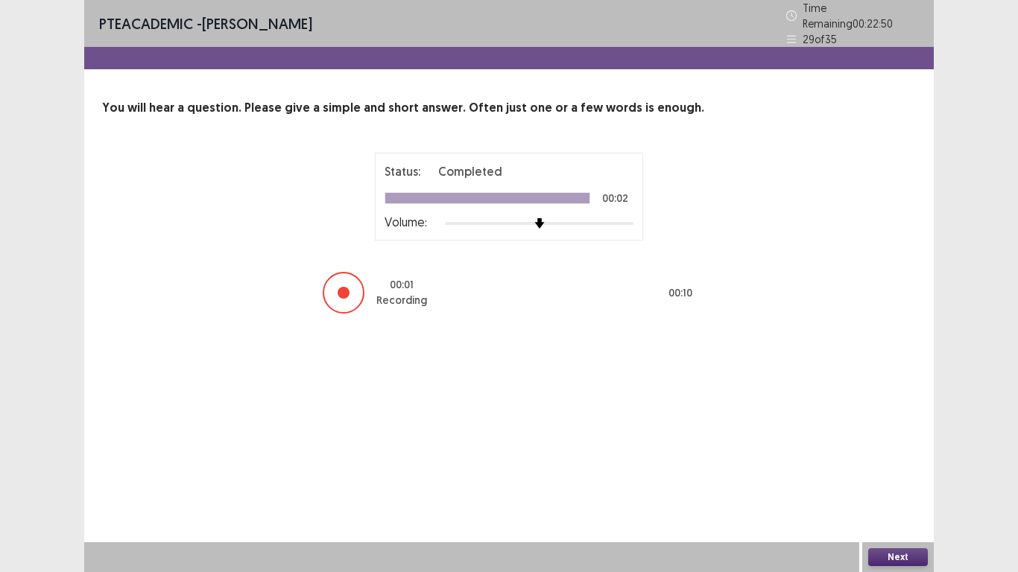
click at [890, 501] on button "Next" at bounding box center [898, 558] width 60 height 18
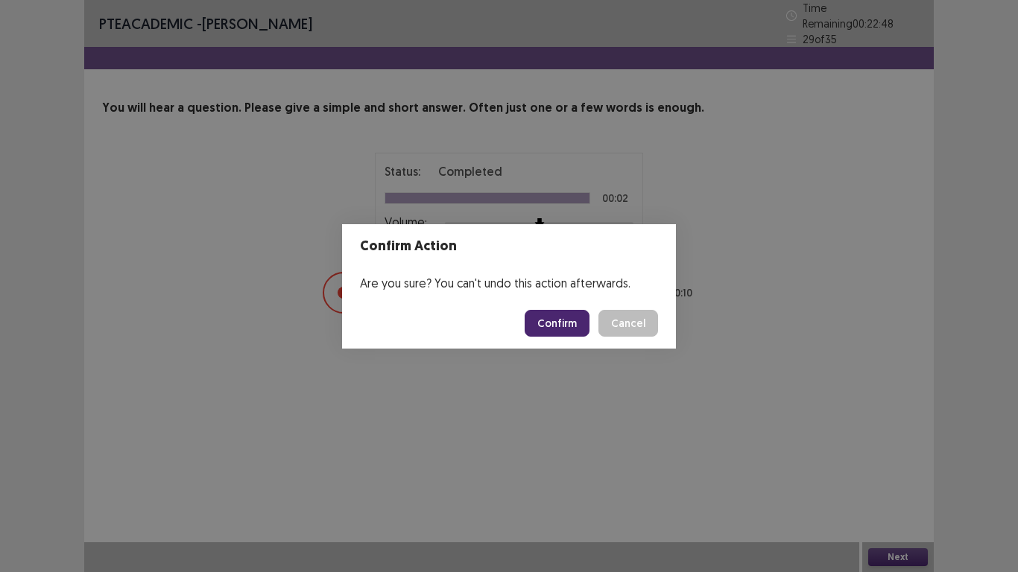
click at [563, 319] on button "Confirm" at bounding box center [557, 323] width 65 height 27
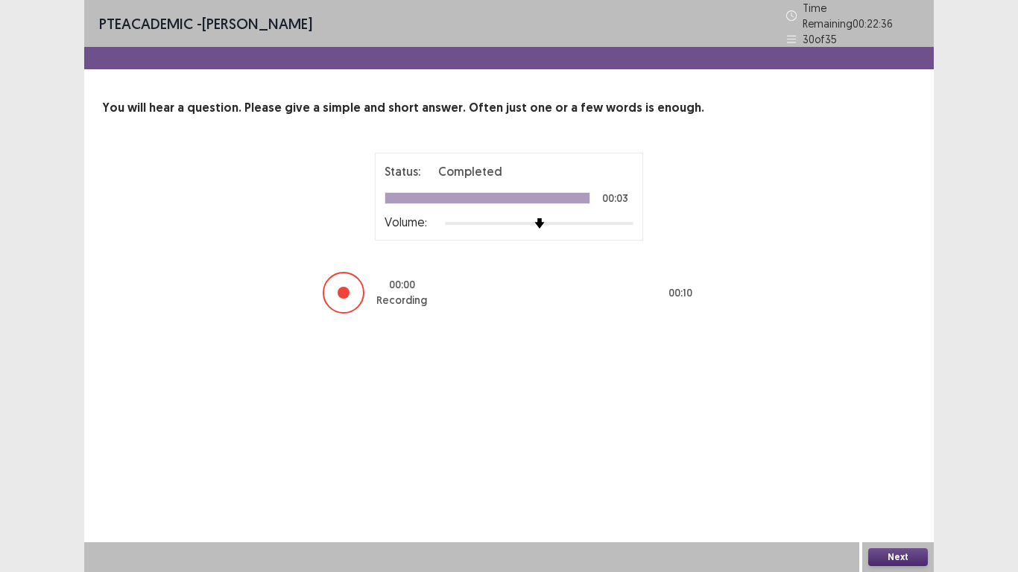
click at [882, 501] on button "Next" at bounding box center [898, 558] width 60 height 18
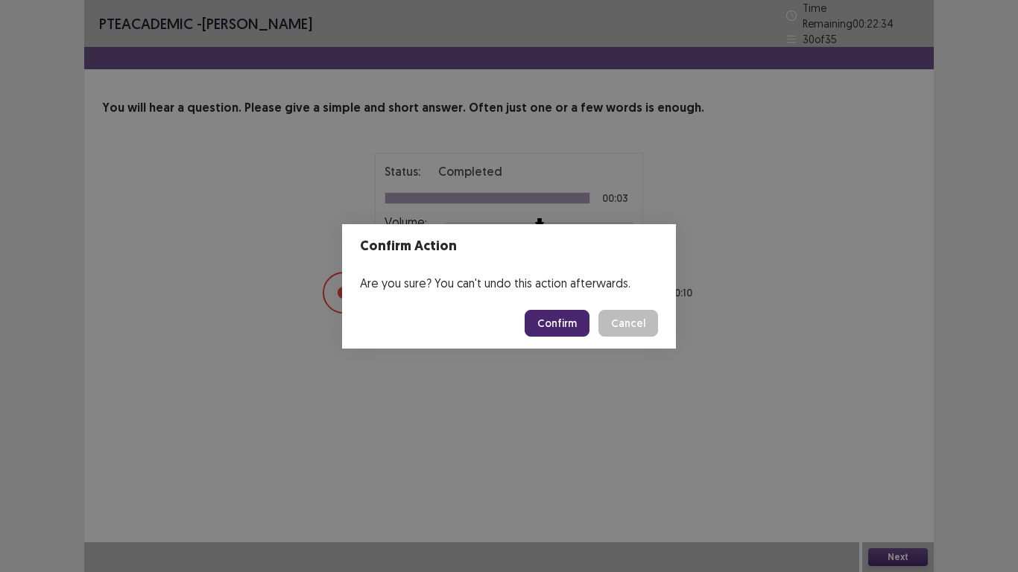
click at [575, 329] on button "Confirm" at bounding box center [557, 323] width 65 height 27
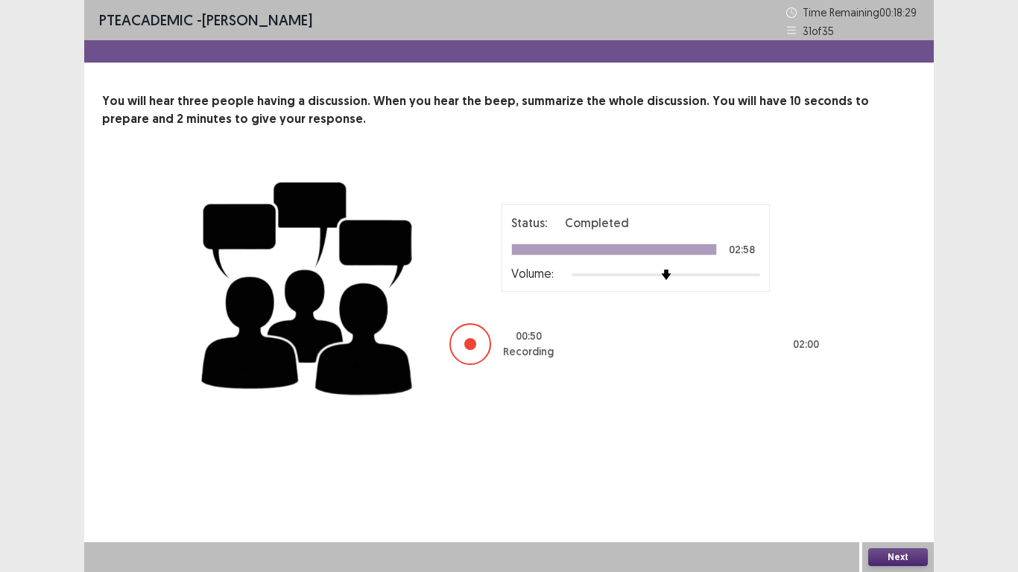
click at [909, 501] on div "Next" at bounding box center [898, 558] width 72 height 30
click at [902, 501] on button "Next" at bounding box center [898, 558] width 60 height 18
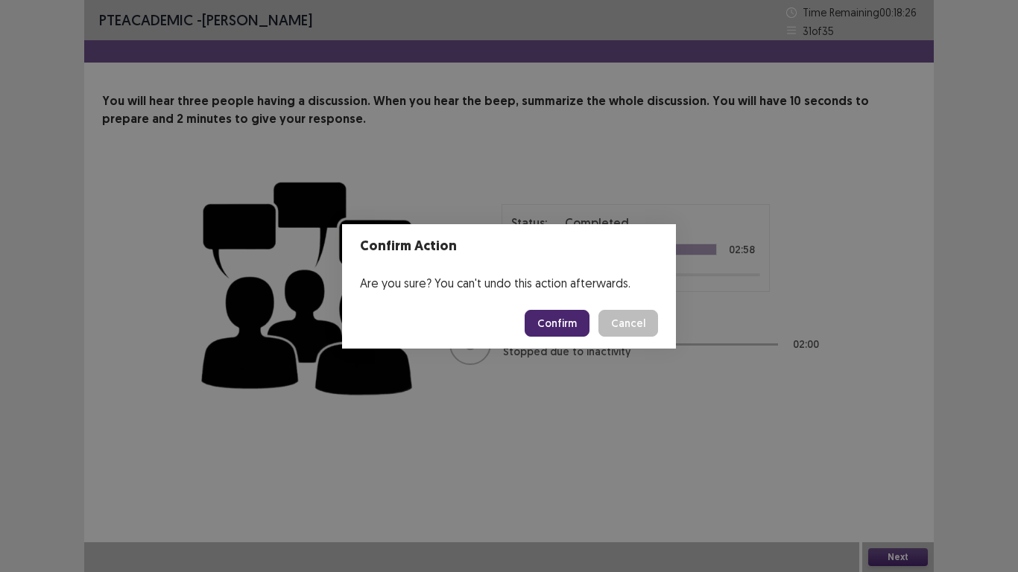
click at [549, 316] on button "Confirm" at bounding box center [557, 323] width 65 height 27
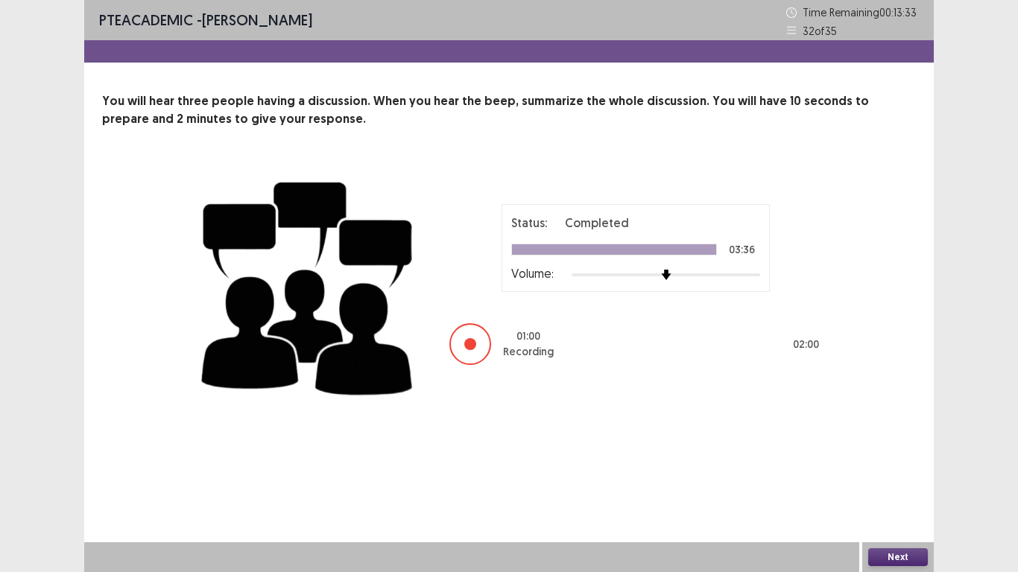
click at [906, 501] on button "Next" at bounding box center [898, 558] width 60 height 18
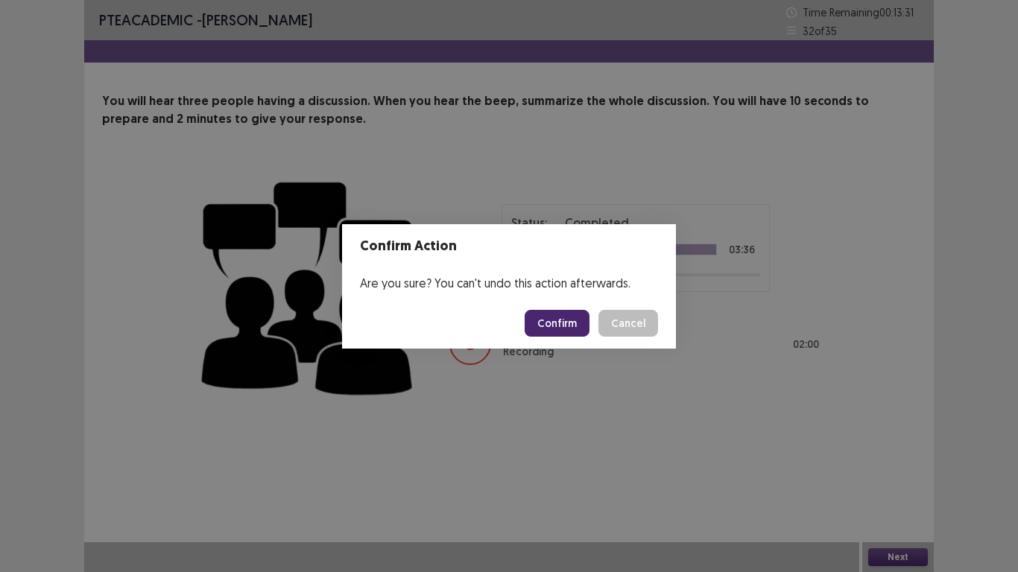
click at [551, 318] on button "Confirm" at bounding box center [557, 323] width 65 height 27
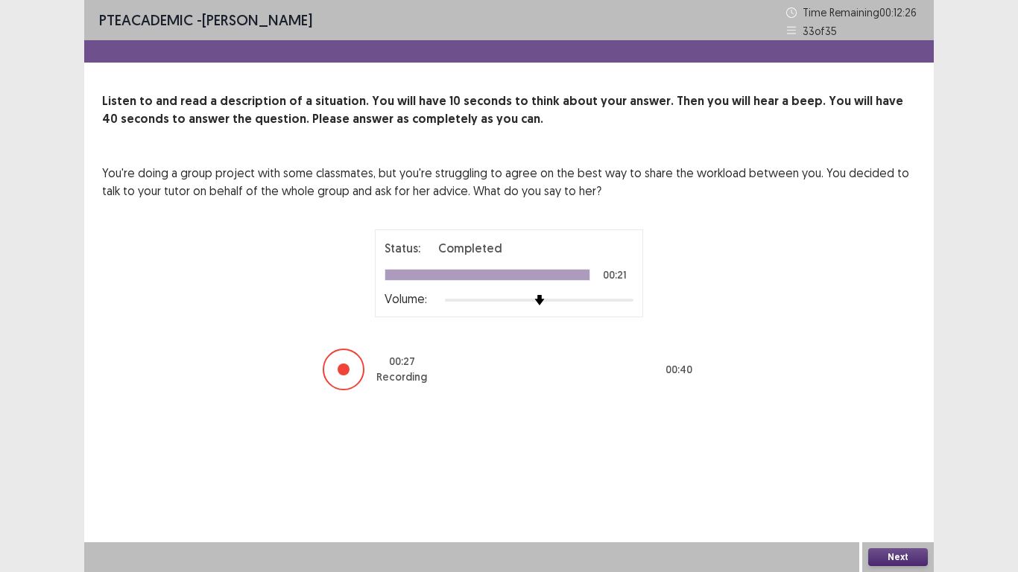
click at [889, 501] on button "Next" at bounding box center [898, 558] width 60 height 18
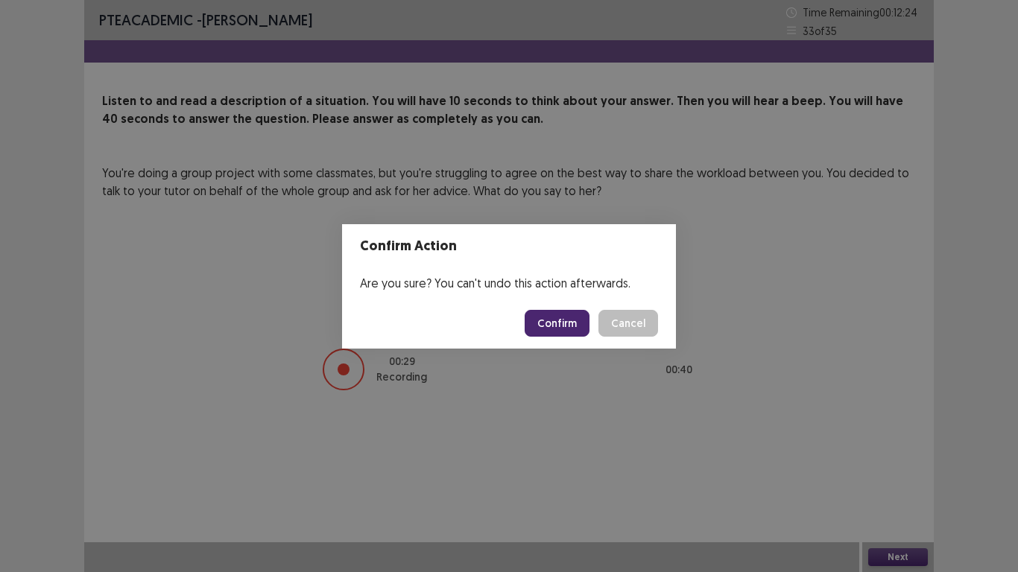
click at [557, 313] on button "Confirm" at bounding box center [557, 323] width 65 height 27
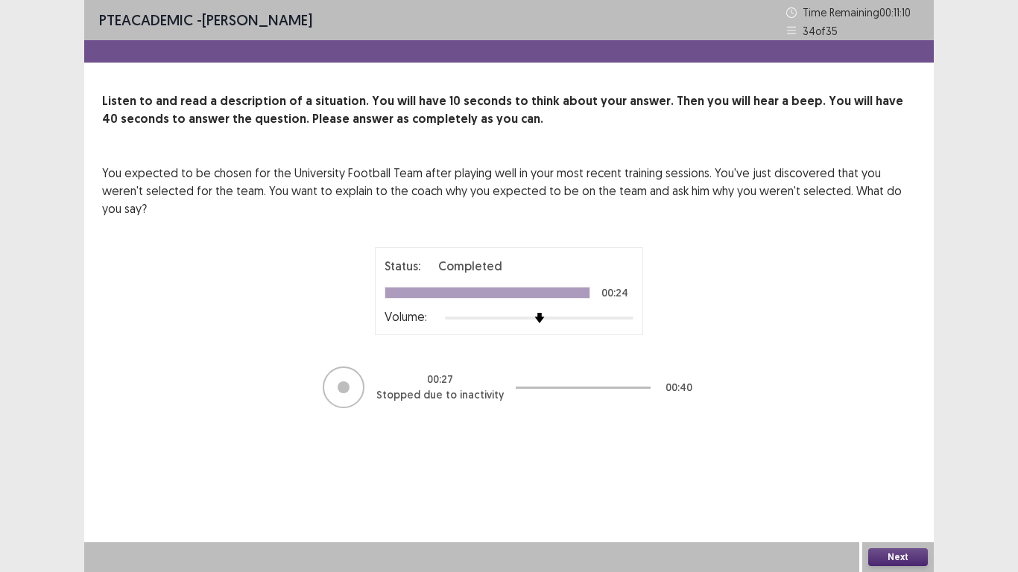
click at [891, 501] on button "Next" at bounding box center [898, 558] width 60 height 18
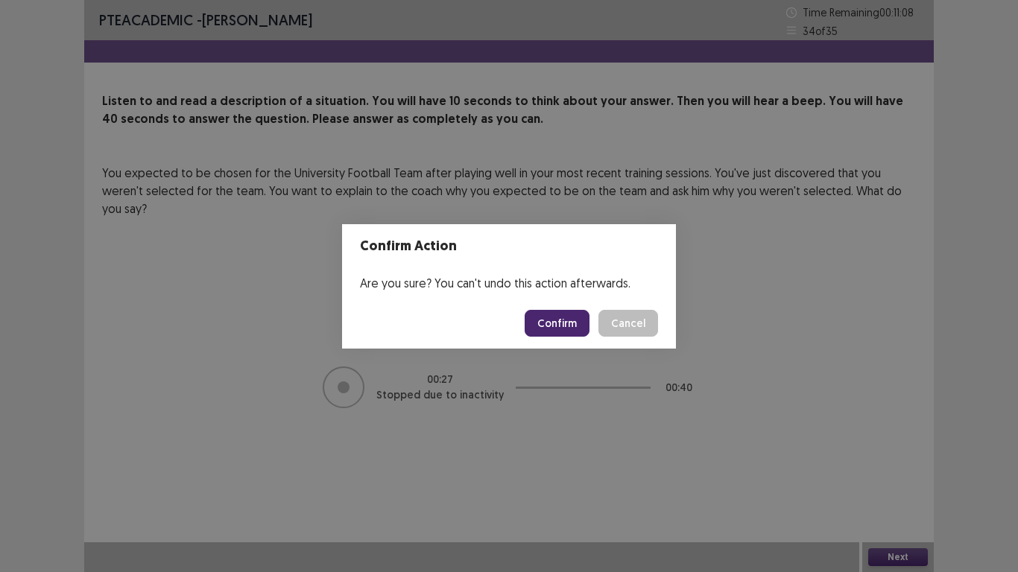
click at [569, 329] on button "Confirm" at bounding box center [557, 323] width 65 height 27
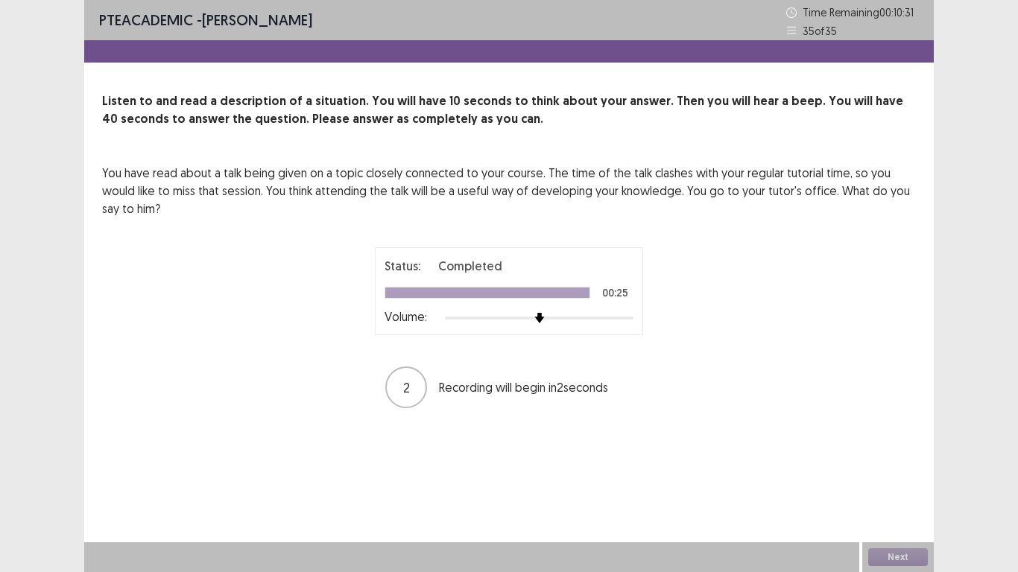
click at [914, 501] on div "Next" at bounding box center [898, 558] width 72 height 30
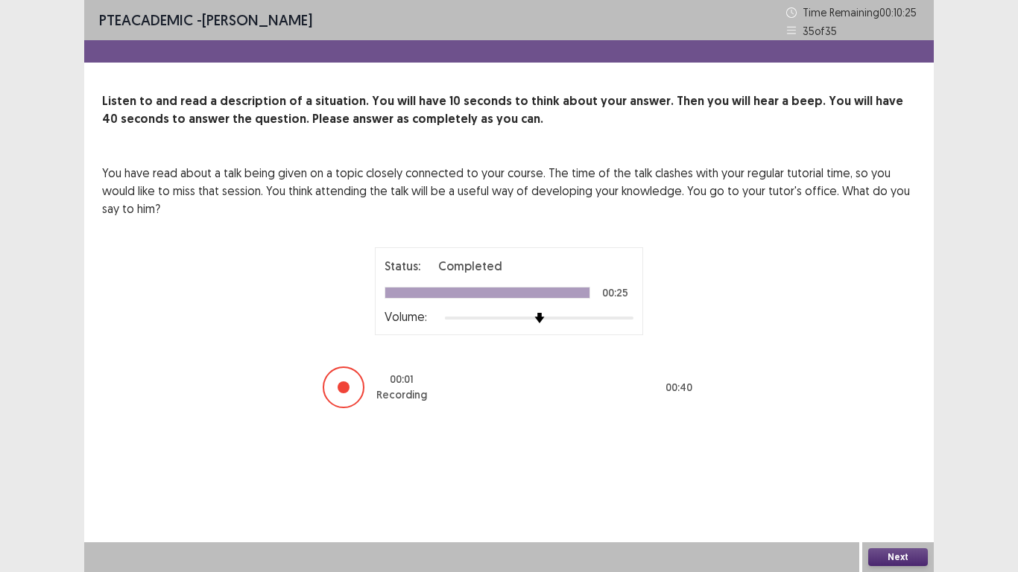
click at [914, 501] on button "Next" at bounding box center [898, 558] width 60 height 18
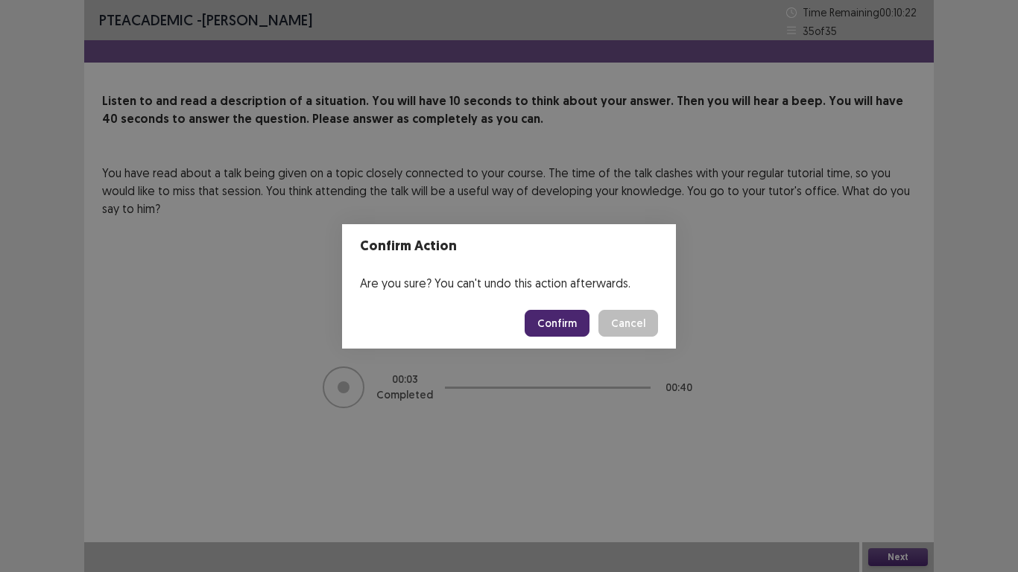
click at [566, 328] on button "Confirm" at bounding box center [557, 323] width 65 height 27
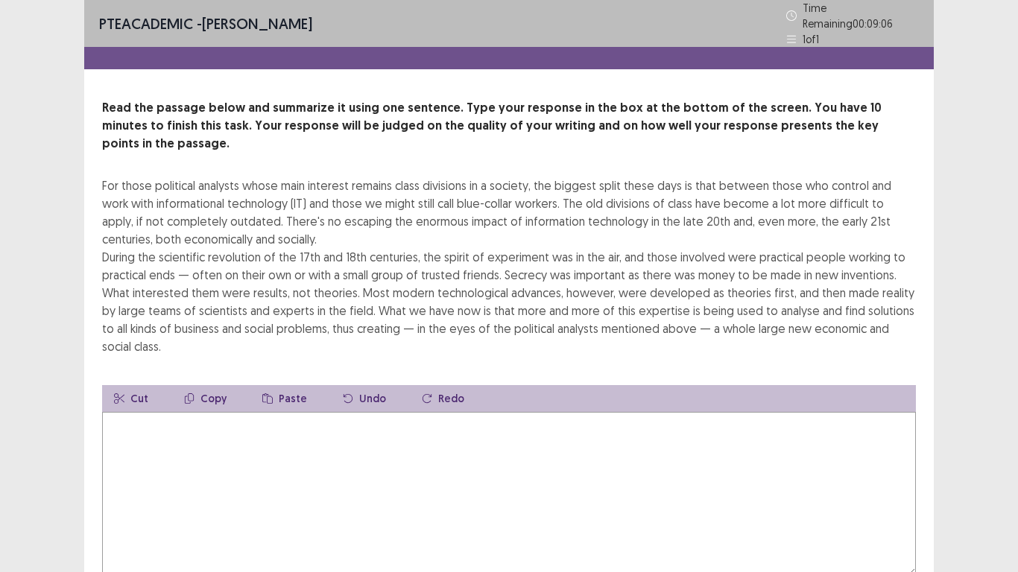
click at [190, 448] on textarea at bounding box center [509, 494] width 814 height 164
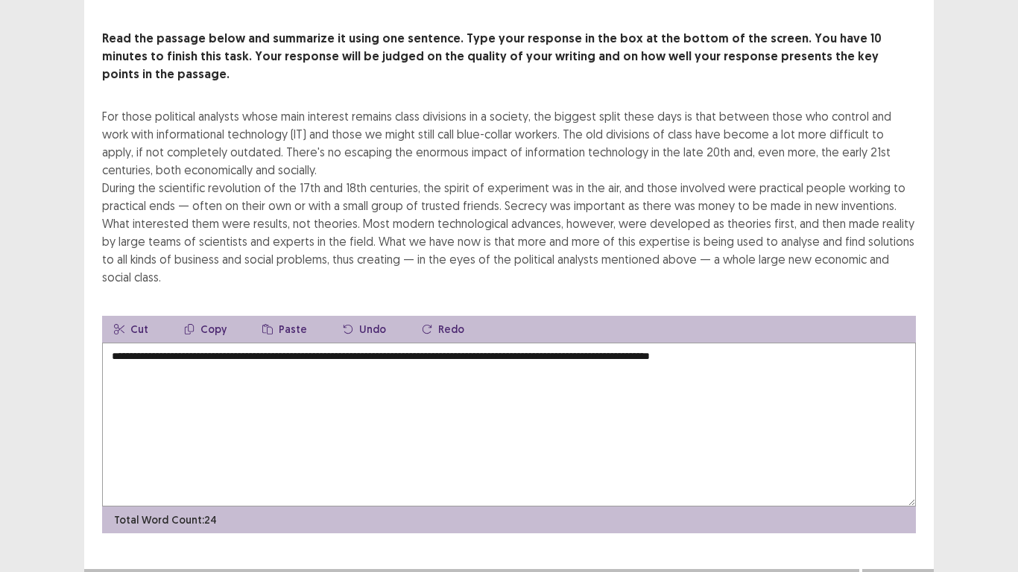
scroll to position [72, 0]
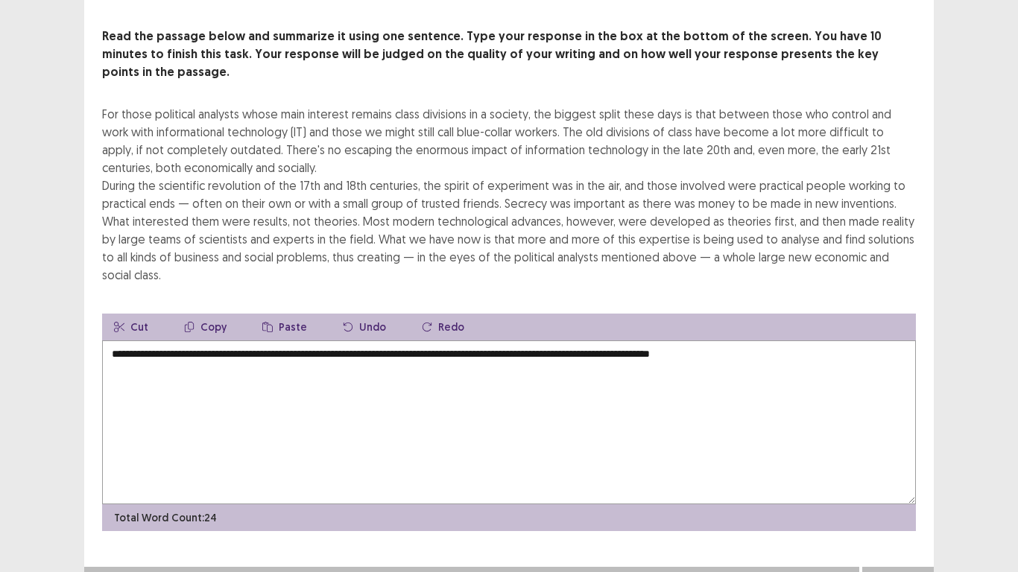
type textarea "**********"
click at [893, 501] on button "Next" at bounding box center [898, 582] width 60 height 18
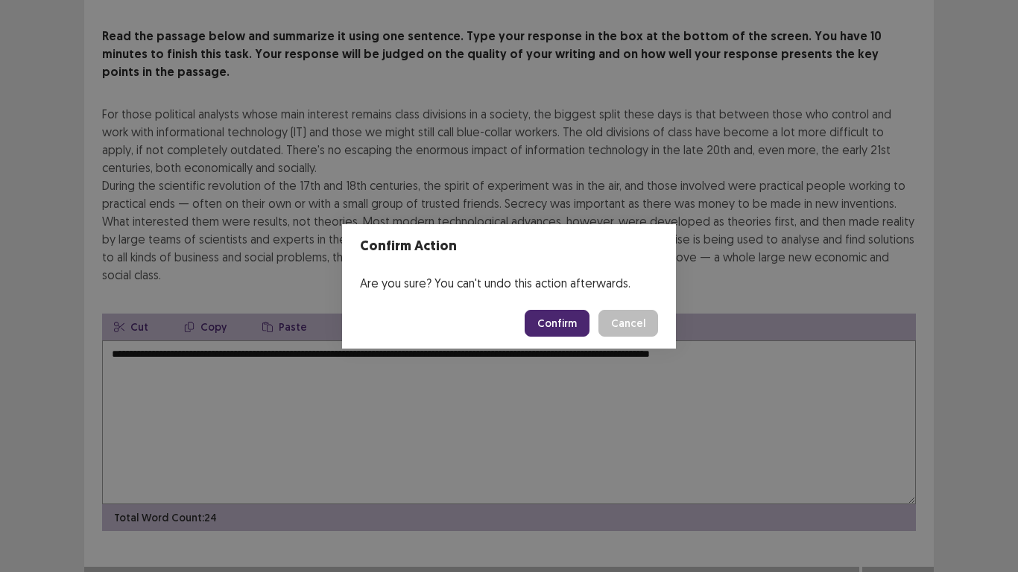
click at [549, 316] on button "Confirm" at bounding box center [557, 323] width 65 height 27
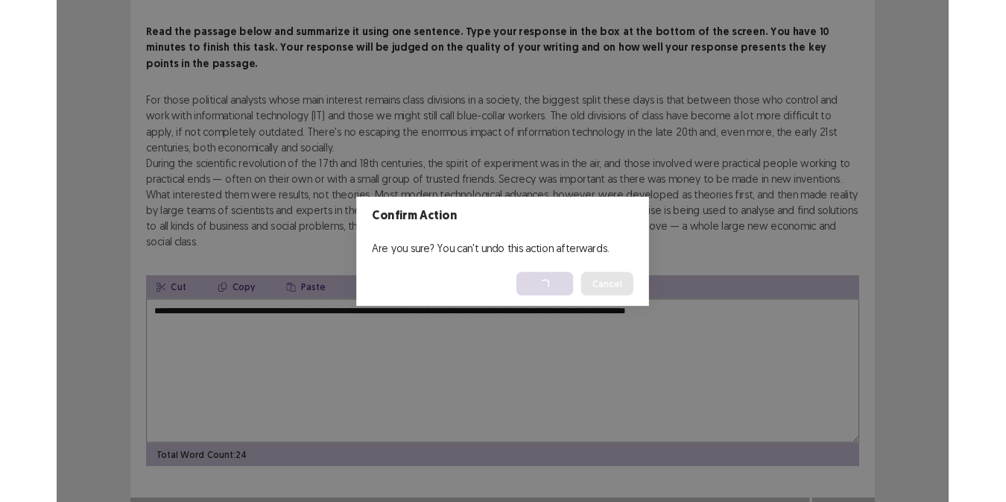
scroll to position [0, 0]
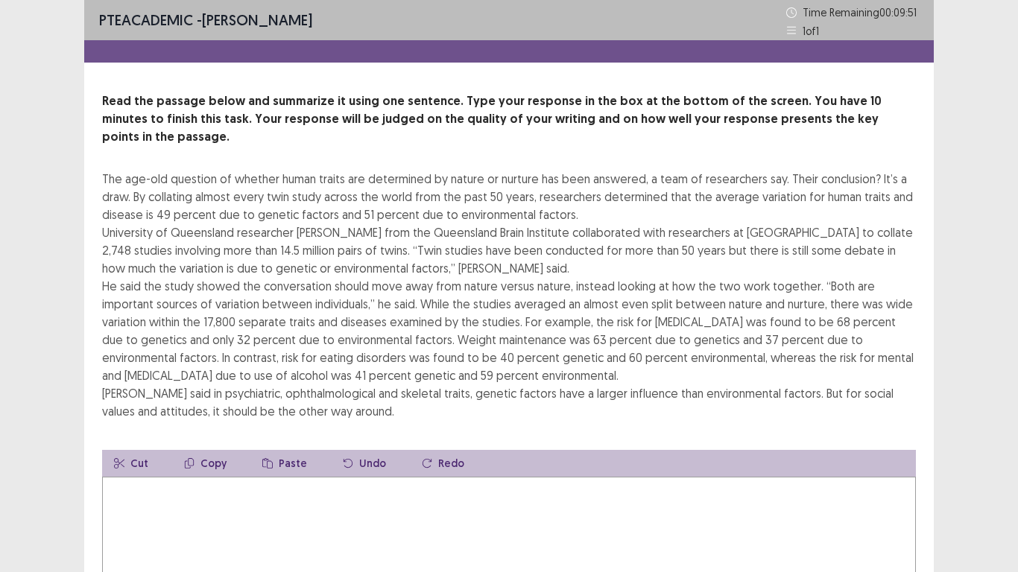
click at [246, 481] on textarea at bounding box center [509, 559] width 814 height 164
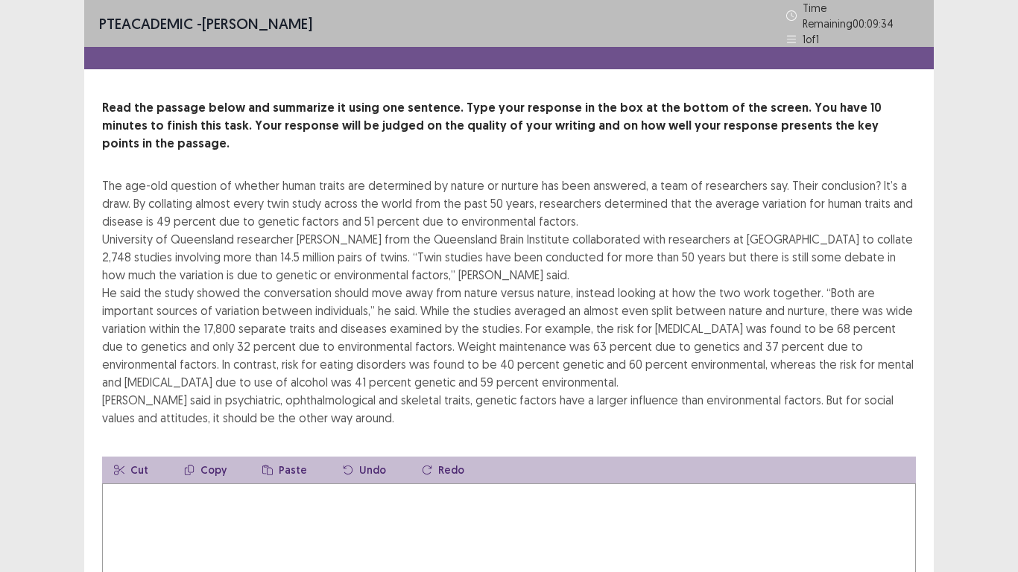
click at [1005, 0] on div "PTE academic - harwinder singh Time Remaining 00 : 09 : 34 1 of 1 Read the pass…" at bounding box center [509, 370] width 1018 height 740
